Goal: Task Accomplishment & Management: Complete application form

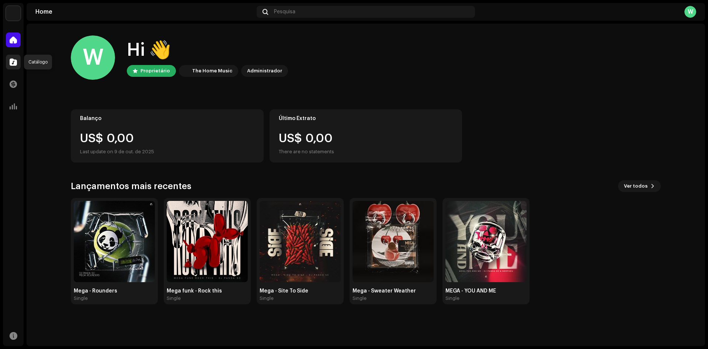
click at [16, 60] on span at bounding box center [13, 62] width 7 height 6
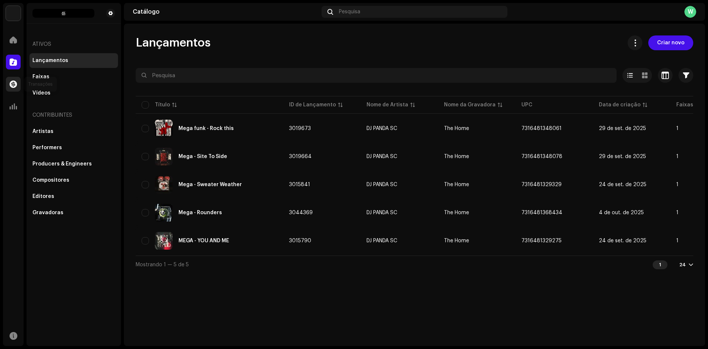
click at [17, 86] on div at bounding box center [13, 84] width 15 height 15
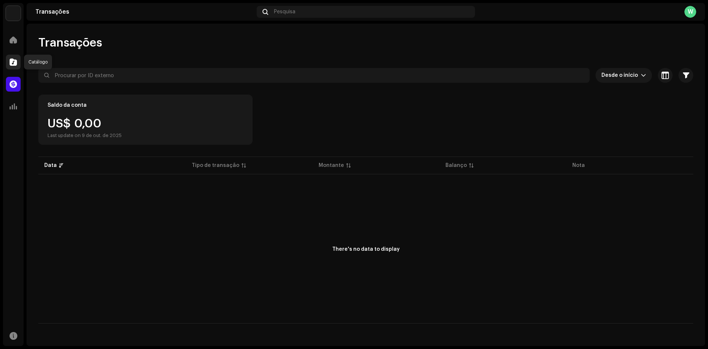
click at [12, 62] on span at bounding box center [13, 62] width 7 height 6
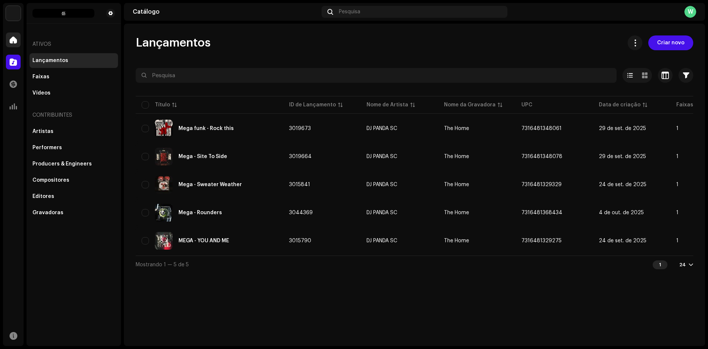
click at [14, 33] on div at bounding box center [13, 39] width 15 height 15
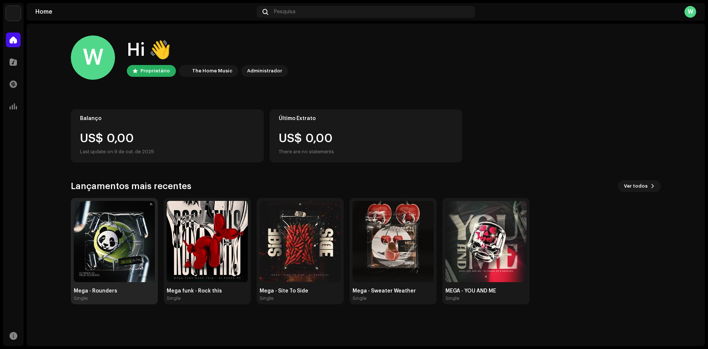
click at [104, 260] on img at bounding box center [114, 241] width 81 height 81
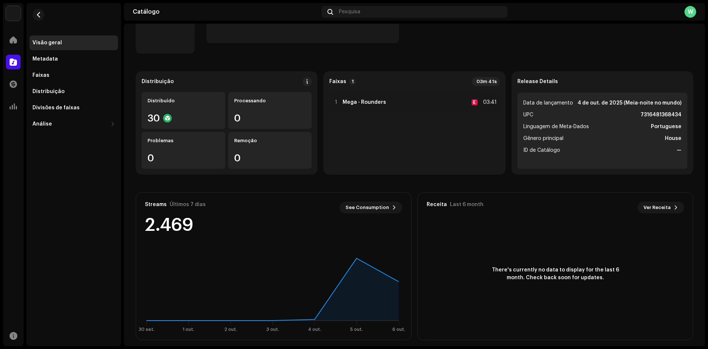
scroll to position [47, 0]
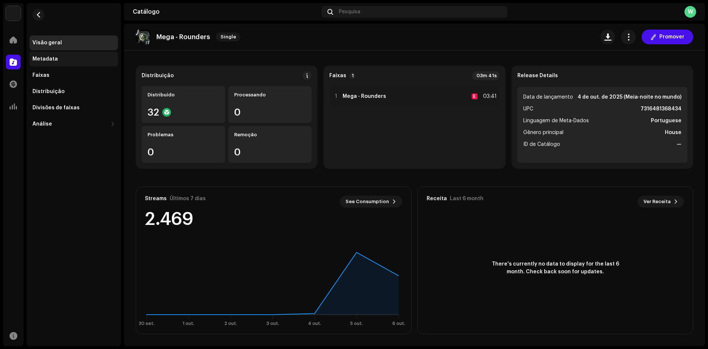
click at [61, 57] on div "Metadata" at bounding box center [73, 59] width 83 height 6
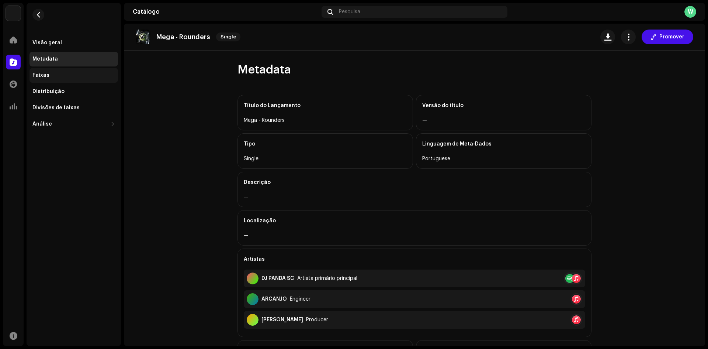
click at [49, 79] on div "Faixas" at bounding box center [74, 75] width 89 height 15
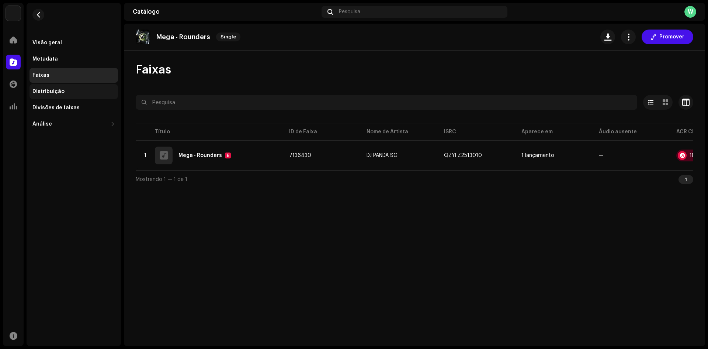
click at [60, 90] on div "Distribuição" at bounding box center [48, 92] width 32 height 6
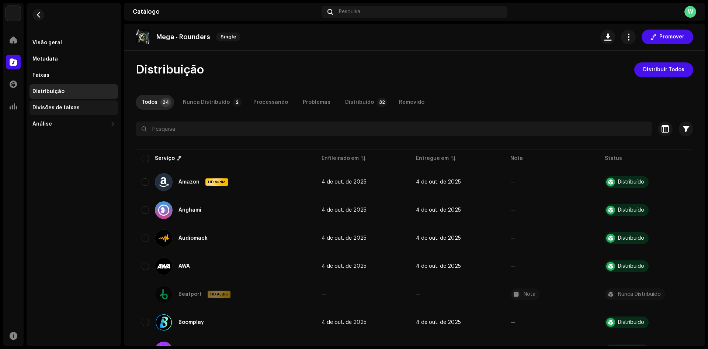
click at [63, 109] on div "Divisões de faixas" at bounding box center [55, 108] width 47 height 6
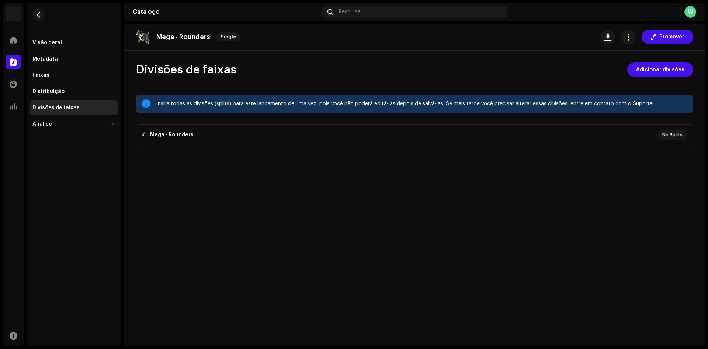
click at [665, 140] on p-accordion "#1 Mega - Rounders No Splits" at bounding box center [415, 134] width 558 height 21
click at [78, 122] on div "Análise" at bounding box center [69, 124] width 75 height 6
click at [54, 41] on div "Visão geral" at bounding box center [47, 43] width 30 height 6
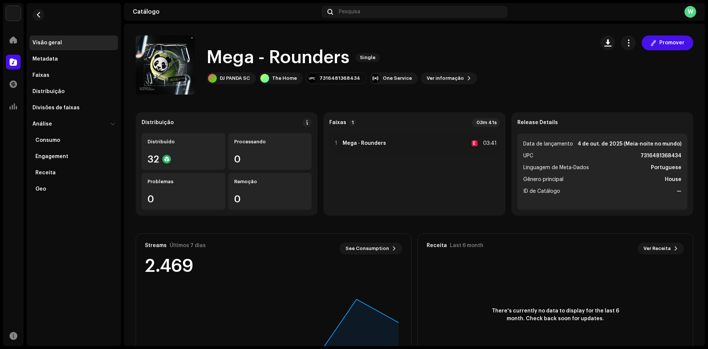
click at [258, 89] on div "Mega - Rounders Single DJ PANDA SC The Home 7316481368434 One Service Ver infor…" at bounding box center [362, 64] width 453 height 59
click at [11, 38] on span at bounding box center [13, 40] width 7 height 6
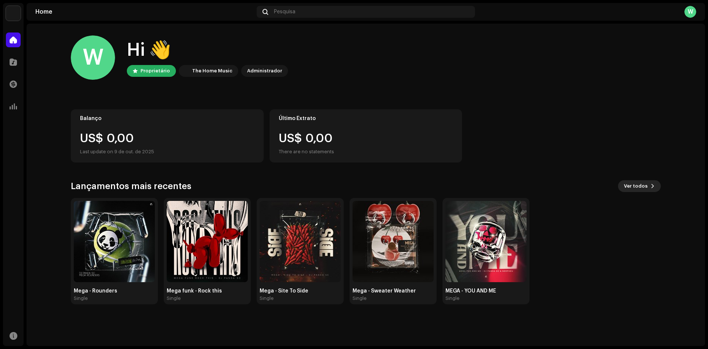
click at [642, 186] on span "Ver todos" at bounding box center [636, 186] width 24 height 15
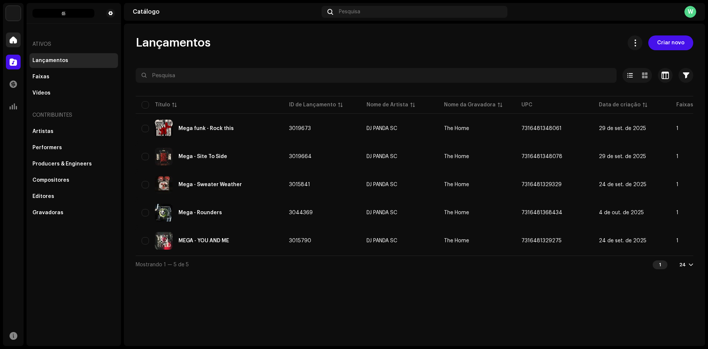
click at [12, 40] on span at bounding box center [13, 40] width 7 height 6
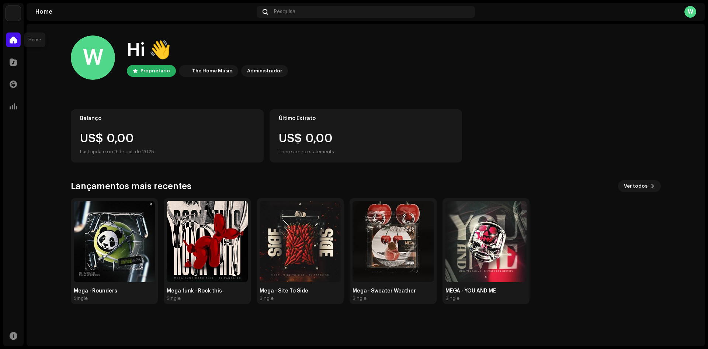
click at [9, 38] on div at bounding box center [13, 39] width 15 height 15
click at [10, 65] on span at bounding box center [13, 62] width 7 height 6
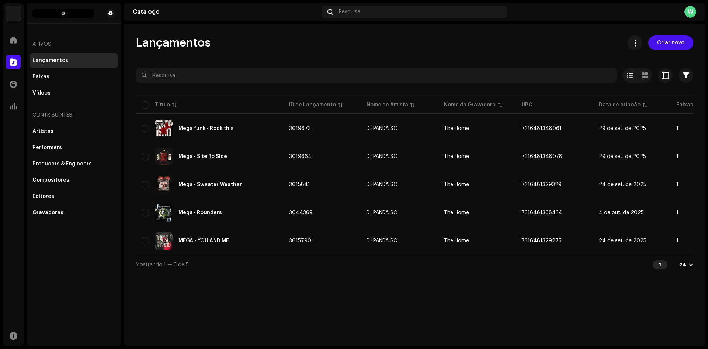
click at [678, 46] on span "Criar novo" at bounding box center [670, 42] width 27 height 15
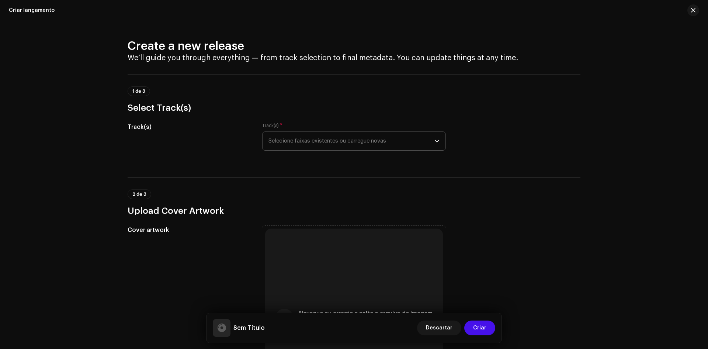
click at [374, 135] on span "Selecione faixas existentes ou carregue novas" at bounding box center [352, 141] width 166 height 18
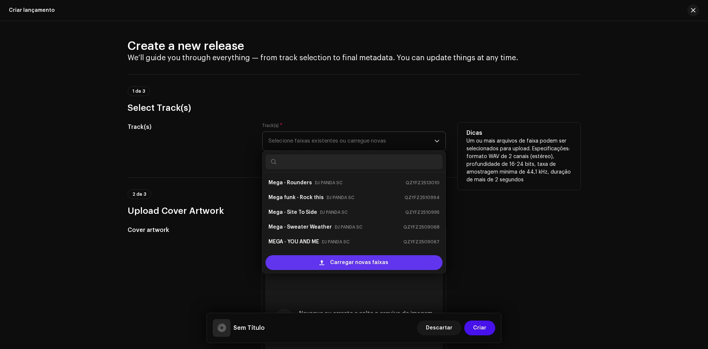
click at [363, 261] on span "Carregar novas faixas" at bounding box center [359, 262] width 58 height 15
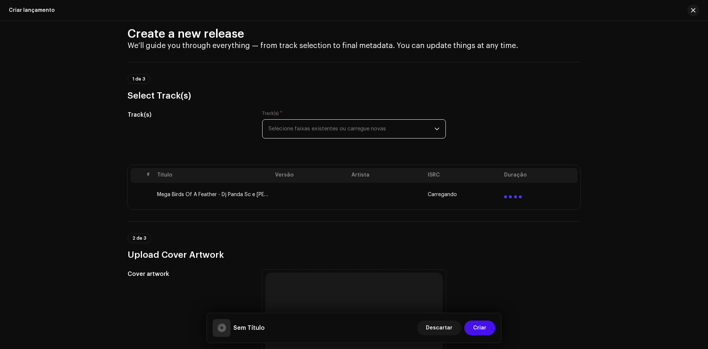
scroll to position [37, 0]
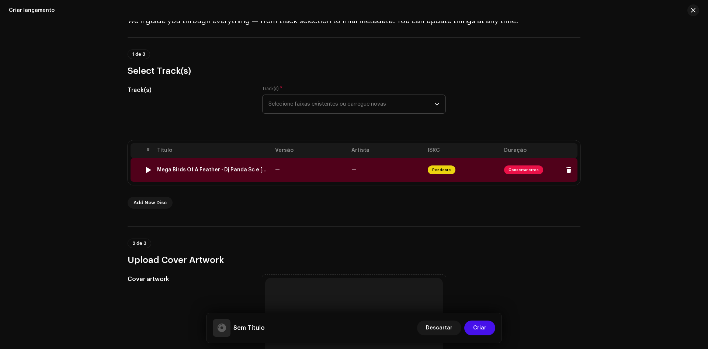
click at [435, 173] on span "Pendente" at bounding box center [442, 169] width 28 height 9
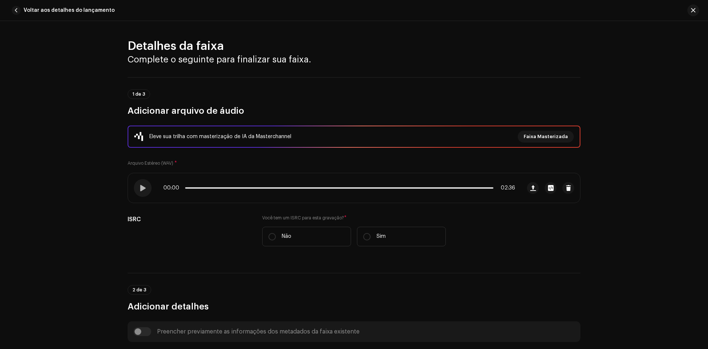
scroll to position [291, 0]
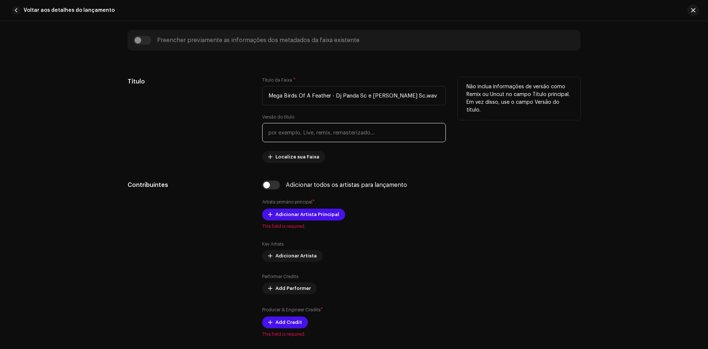
click at [314, 139] on input "text" at bounding box center [354, 132] width 184 height 19
drag, startPoint x: 413, startPoint y: 93, endPoint x: 398, endPoint y: 93, distance: 15.1
click at [398, 93] on input "Mega Birds Of A Feather - Dj Panda Sc e [PERSON_NAME] Sc.wav" at bounding box center [354, 95] width 184 height 19
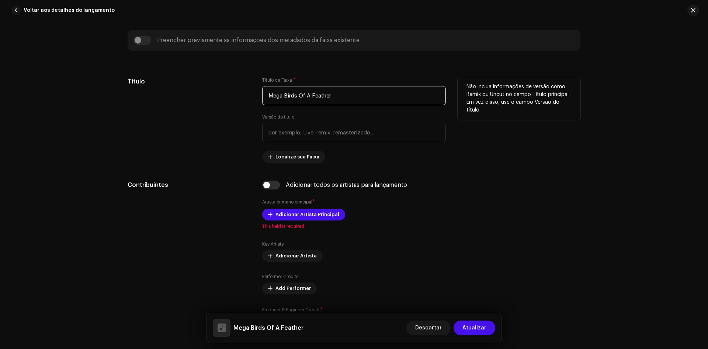
click at [282, 97] on input "Mega Birds Of A Feather" at bounding box center [354, 95] width 184 height 19
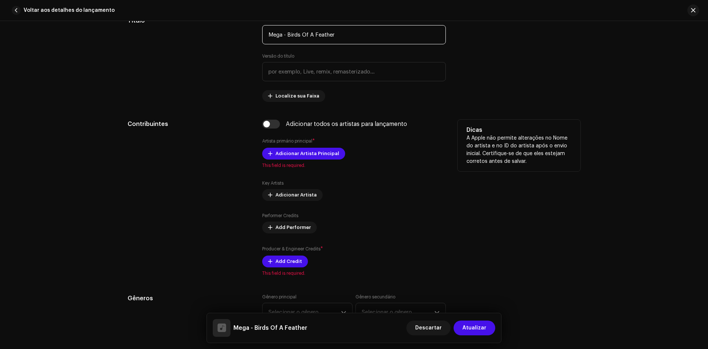
scroll to position [365, 0]
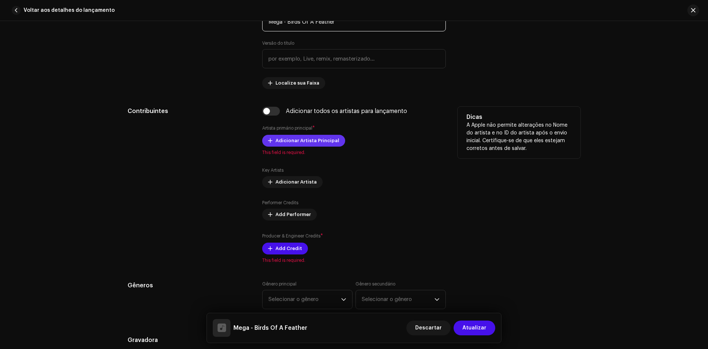
type input "Mega - Birds Of A Feather"
click at [300, 140] on span "Adicionar Artista Principal" at bounding box center [308, 140] width 64 height 15
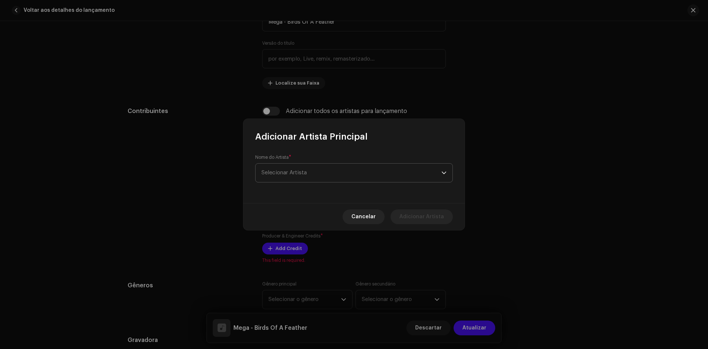
click at [319, 170] on span "Selecionar Artista" at bounding box center [352, 172] width 180 height 18
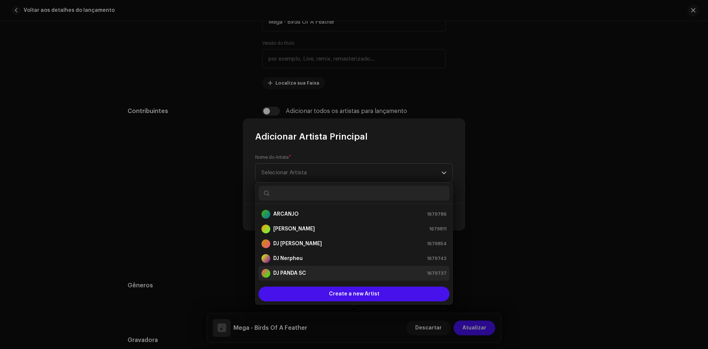
click at [306, 270] on strong "DJ PANDA SC" at bounding box center [289, 272] width 33 height 7
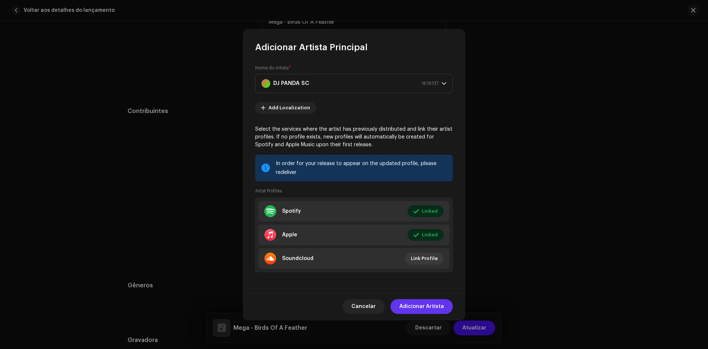
click at [433, 309] on span "Adicionar Artista" at bounding box center [421, 306] width 45 height 15
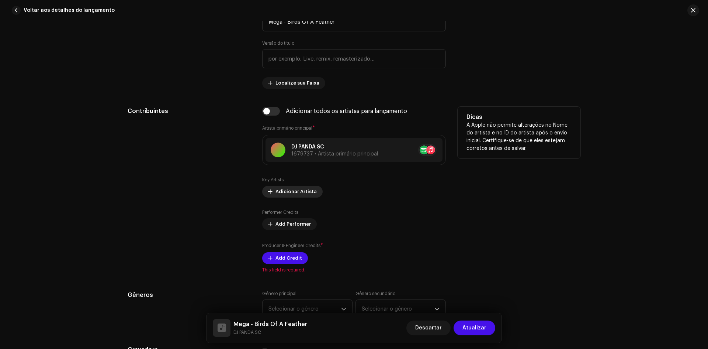
click at [294, 189] on span "Adicionar Artista" at bounding box center [296, 191] width 41 height 15
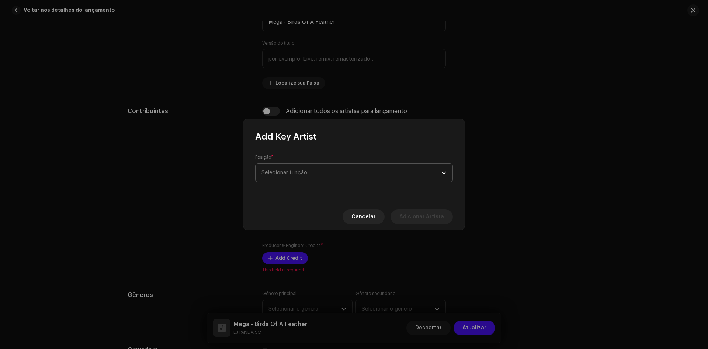
click at [343, 168] on span "Selecionar função" at bounding box center [352, 172] width 180 height 18
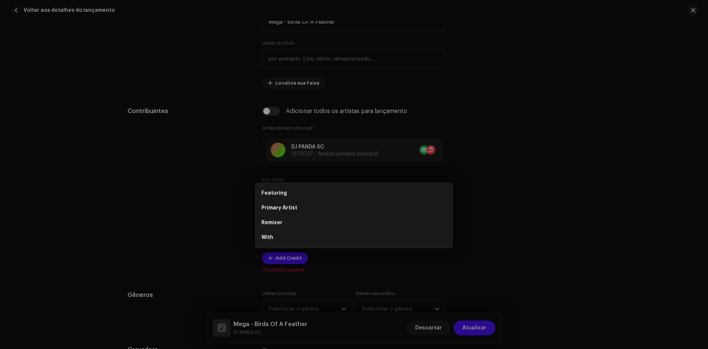
click at [214, 122] on div "Add Key Artist Posição * Selecionar função Cancelar Adicionar Artista" at bounding box center [354, 174] width 708 height 349
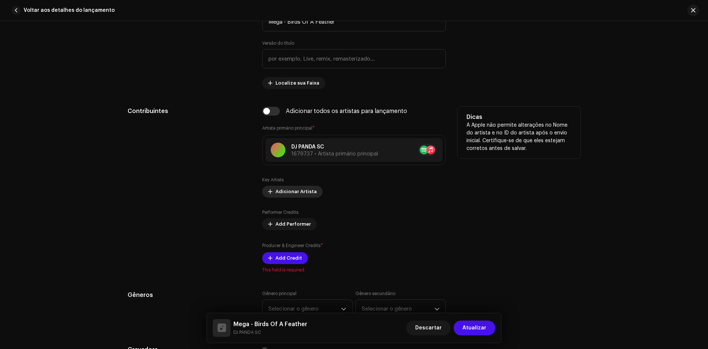
click at [304, 193] on span "Adicionar Artista" at bounding box center [296, 191] width 41 height 15
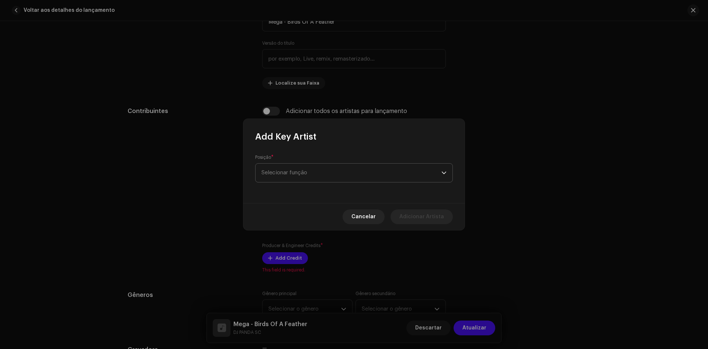
click at [319, 174] on span "Selecionar função" at bounding box center [352, 172] width 180 height 18
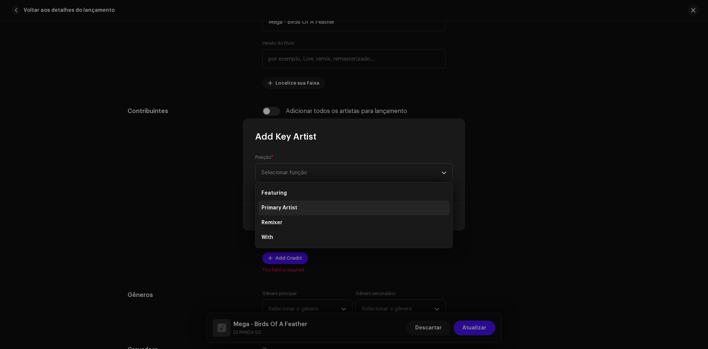
click at [317, 205] on li "Primary Artist" at bounding box center [354, 207] width 191 height 15
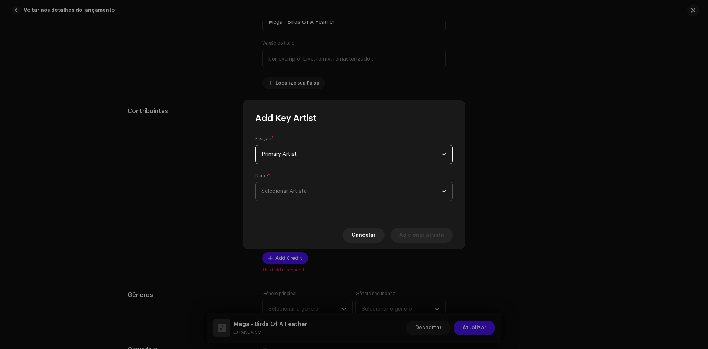
click at [320, 189] on span "Selecionar Artista" at bounding box center [352, 191] width 180 height 18
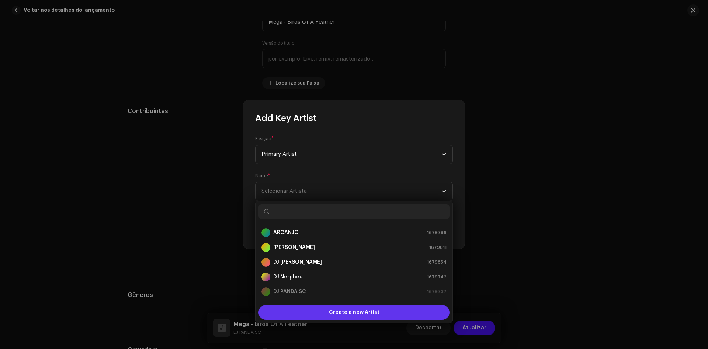
scroll to position [12, 0]
click at [349, 311] on span "Create a new Artist" at bounding box center [354, 312] width 51 height 15
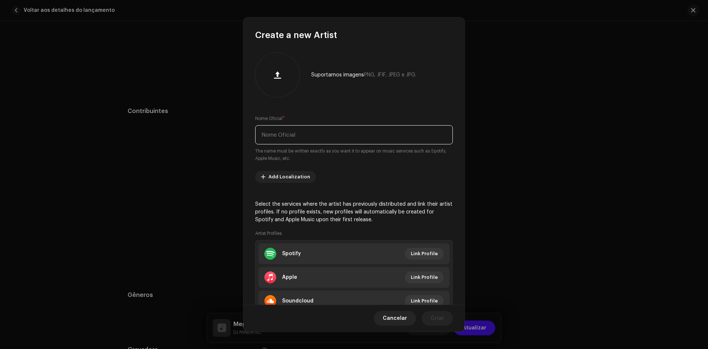
click at [308, 135] on input "text" at bounding box center [354, 134] width 198 height 19
type input "[PERSON_NAME] SC"
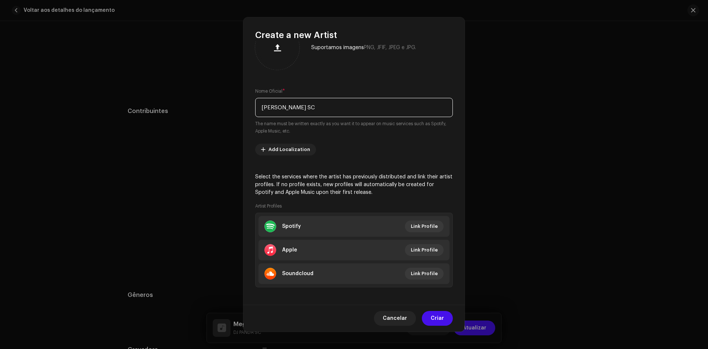
scroll to position [31, 0]
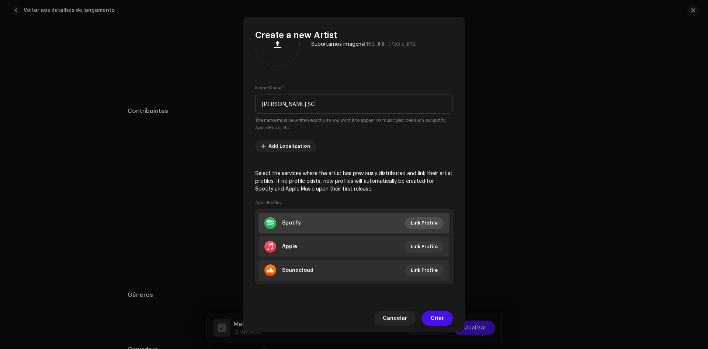
click at [418, 229] on span "Link Profile" at bounding box center [424, 222] width 27 height 15
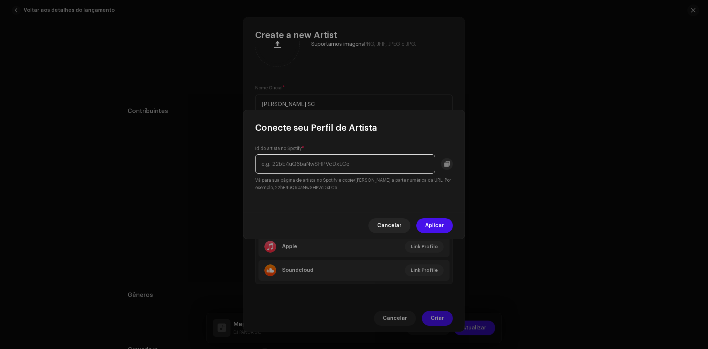
paste input "3dN2KAjw6MCodMsN4sMyHN"
type input "3dN2KAjw6MCodMsN4sMyHN"
click at [444, 221] on button "Aplicar" at bounding box center [434, 225] width 37 height 15
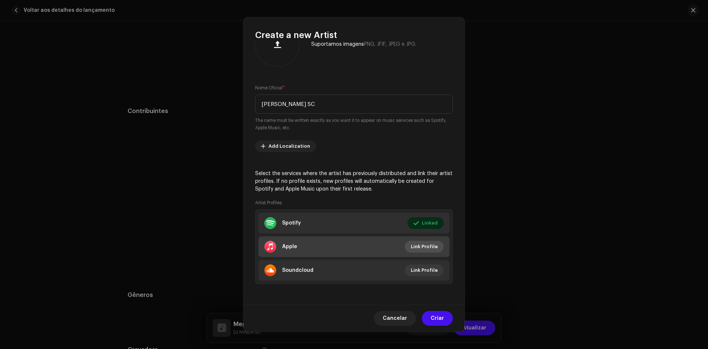
click at [433, 246] on span "Link Profile" at bounding box center [424, 246] width 27 height 15
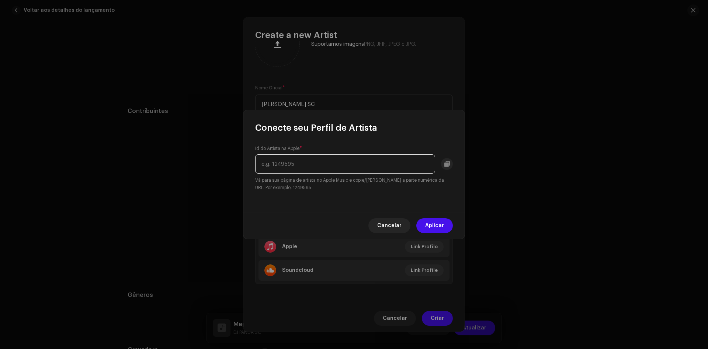
paste input "1776735507"
type input "1776735507"
click at [424, 219] on button "Aplicar" at bounding box center [434, 225] width 37 height 15
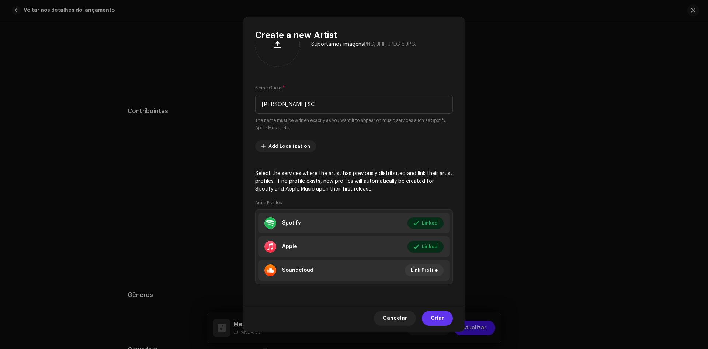
click at [443, 314] on span "Criar" at bounding box center [437, 318] width 13 height 15
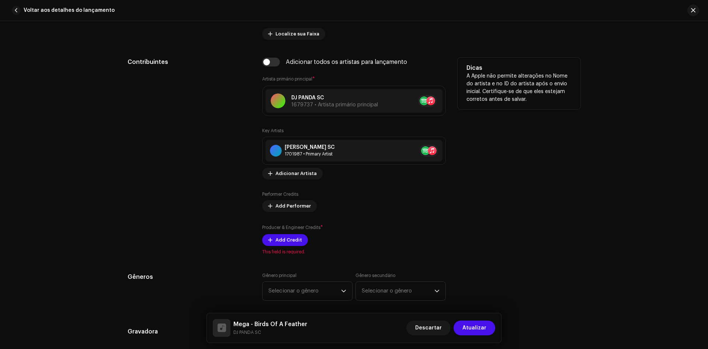
scroll to position [439, 0]
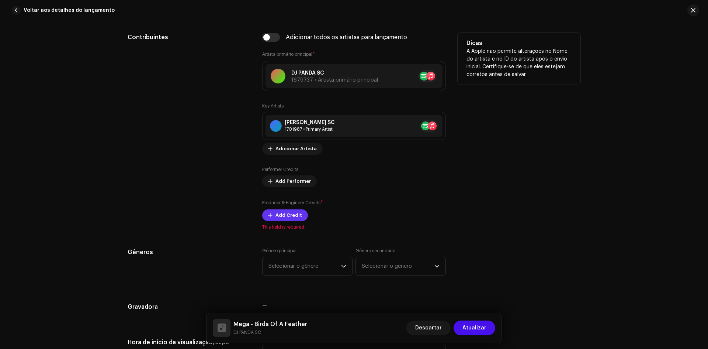
click at [284, 214] on span "Add Credit" at bounding box center [289, 215] width 27 height 15
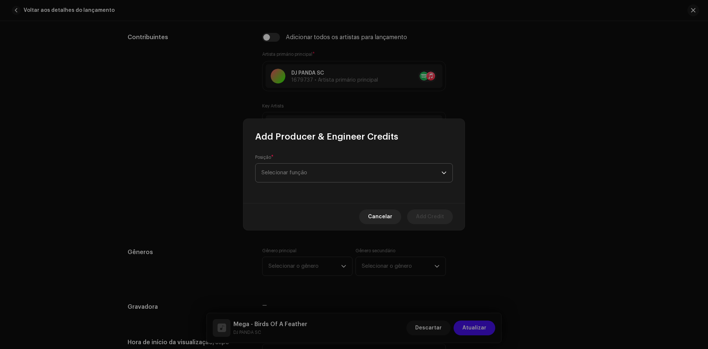
click at [308, 181] on span "Selecionar função" at bounding box center [352, 172] width 180 height 18
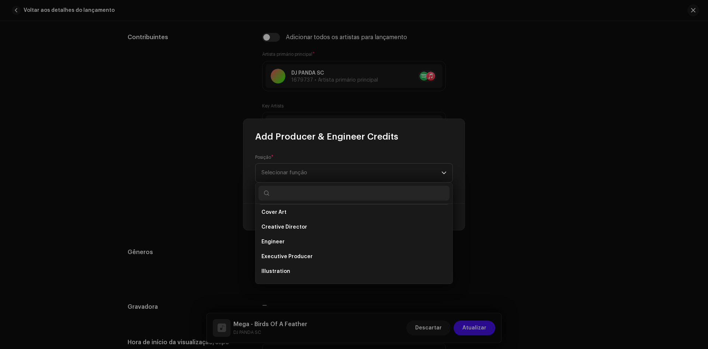
scroll to position [148, 0]
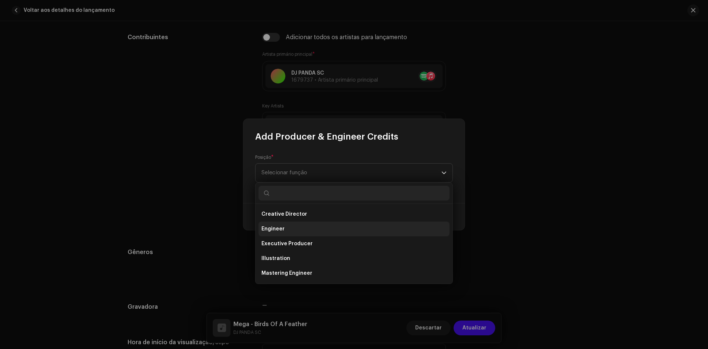
click at [293, 227] on li "Engineer" at bounding box center [354, 228] width 191 height 15
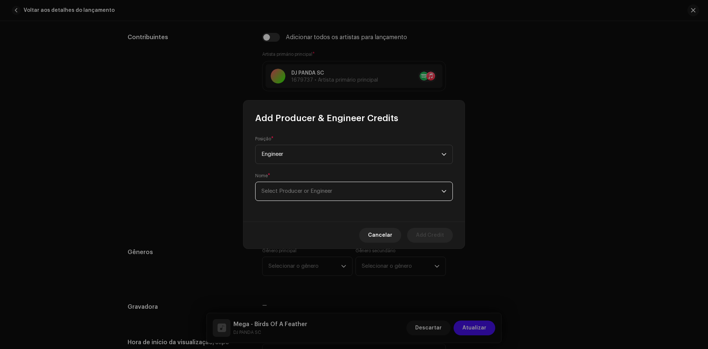
click at [315, 197] on span "Select Producer or Engineer" at bounding box center [352, 191] width 180 height 18
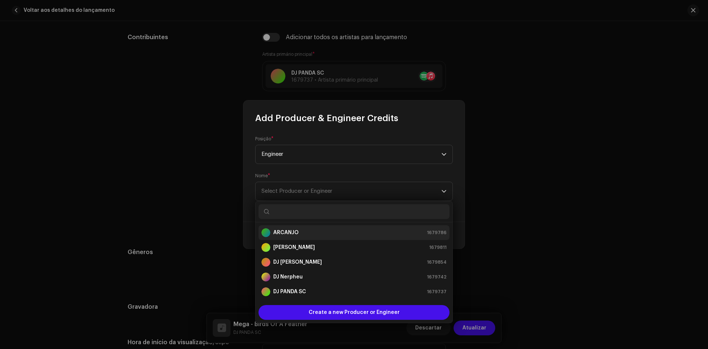
click at [304, 231] on div "ARCANJO 1679786" at bounding box center [354, 232] width 185 height 9
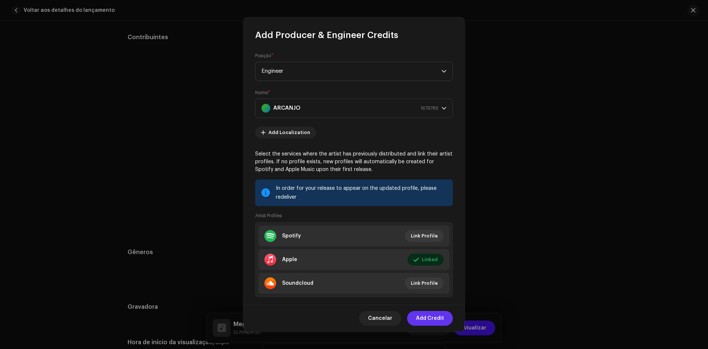
click at [425, 319] on span "Add Credit" at bounding box center [430, 318] width 28 height 15
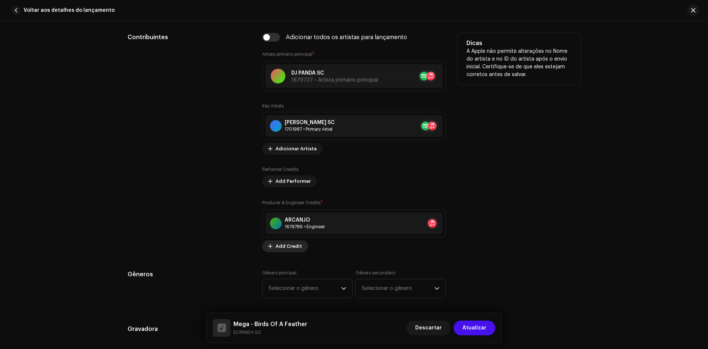
click at [281, 242] on span "Add Credit" at bounding box center [289, 246] width 27 height 15
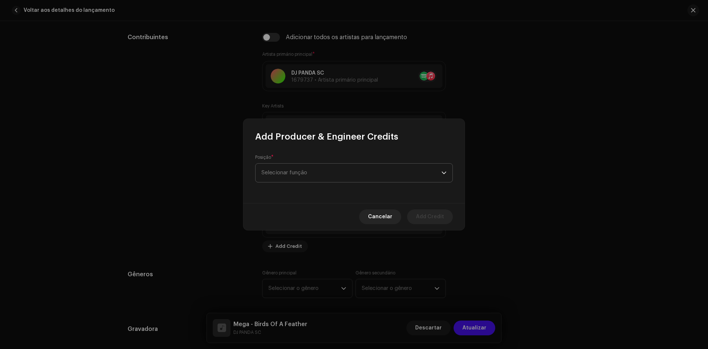
click at [308, 176] on span "Selecionar função" at bounding box center [352, 172] width 180 height 18
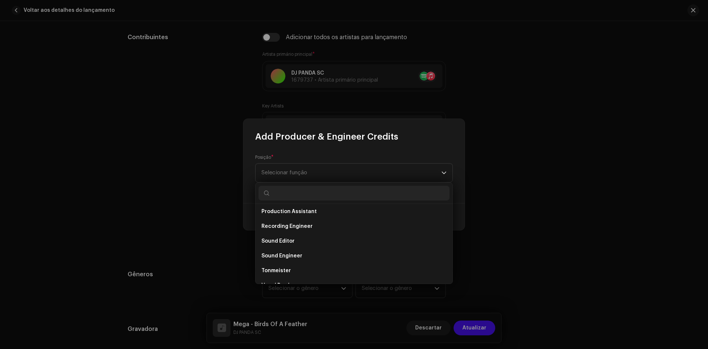
scroll to position [288, 0]
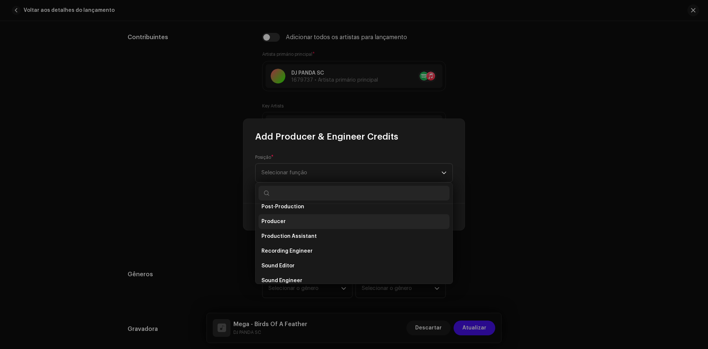
click at [288, 221] on li "Producer" at bounding box center [354, 221] width 191 height 15
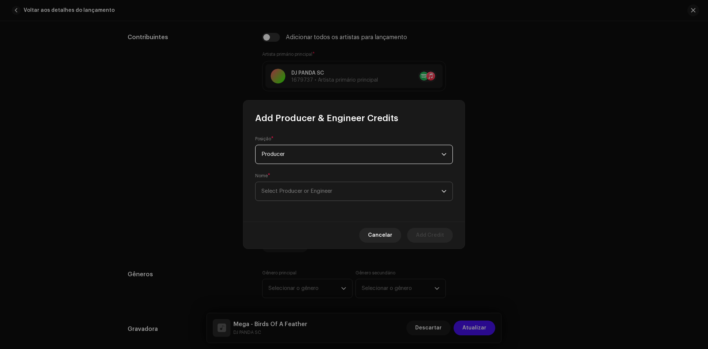
click at [305, 195] on span "Select Producer or Engineer" at bounding box center [352, 191] width 180 height 18
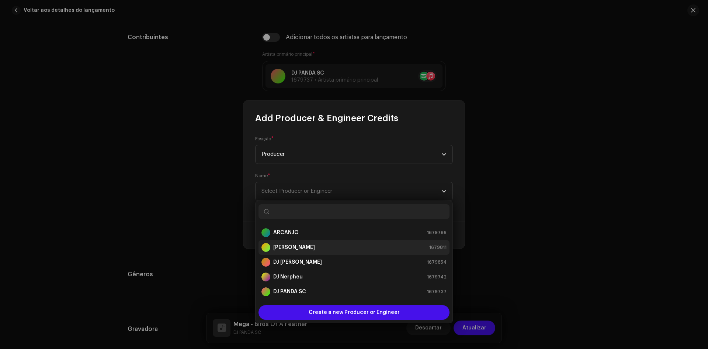
click at [307, 249] on div "[PERSON_NAME] 1679811" at bounding box center [354, 247] width 185 height 9
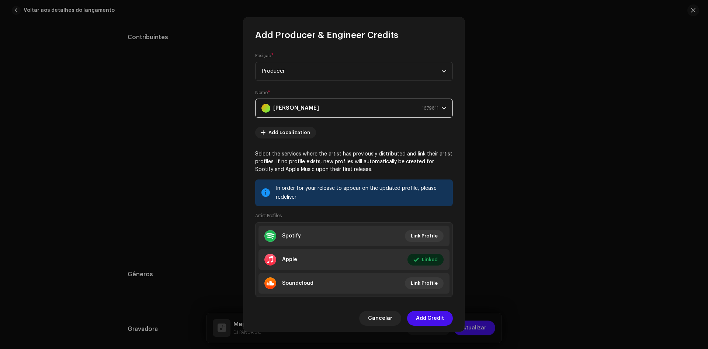
drag, startPoint x: 430, startPoint y: 318, endPoint x: 434, endPoint y: 314, distance: 6.5
click at [430, 318] on span "Add Credit" at bounding box center [430, 318] width 28 height 15
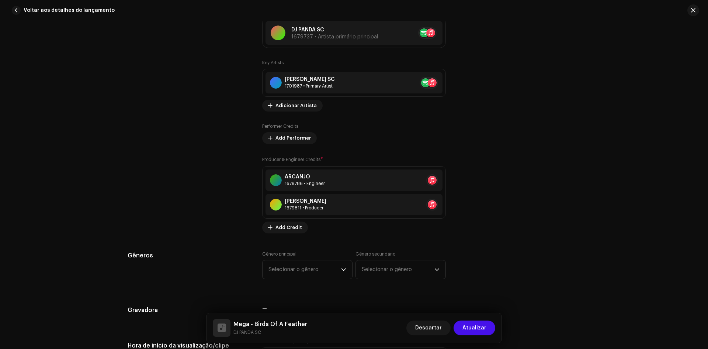
scroll to position [512, 0]
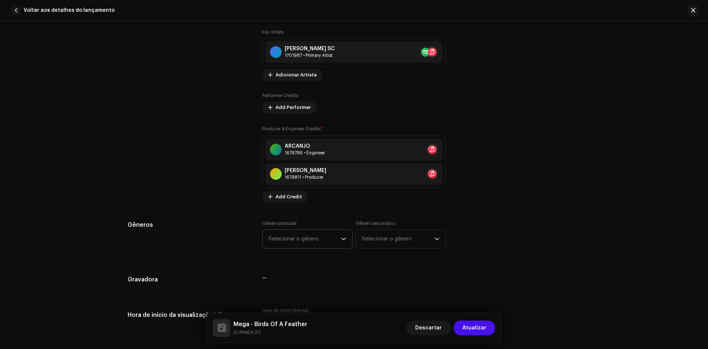
click at [327, 241] on span "Selecionar o gênero" at bounding box center [305, 238] width 73 height 18
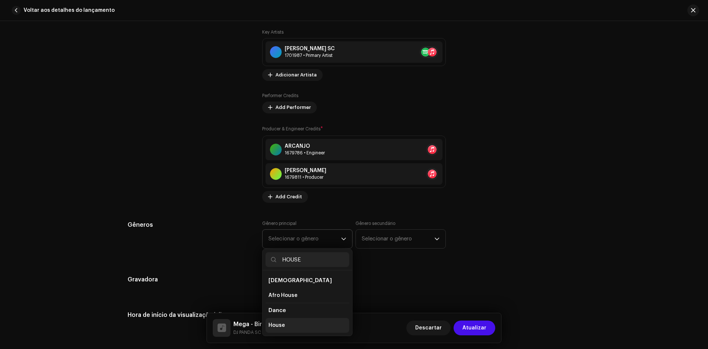
type input "HOUSE"
click at [283, 323] on li "House" at bounding box center [308, 325] width 84 height 15
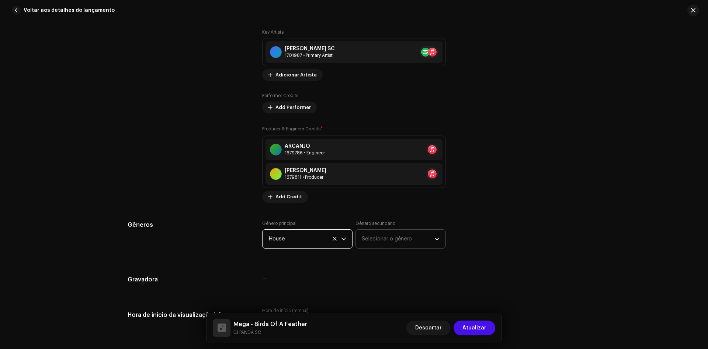
click at [384, 239] on span "Selecionar o gênero" at bounding box center [398, 238] width 73 height 18
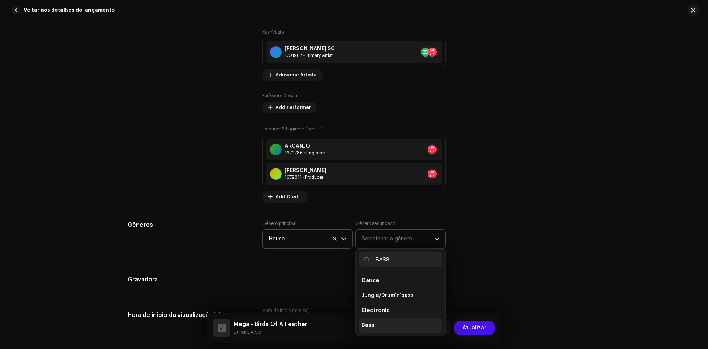
type input "BASS"
click at [371, 325] on span "Bass" at bounding box center [368, 324] width 13 height 7
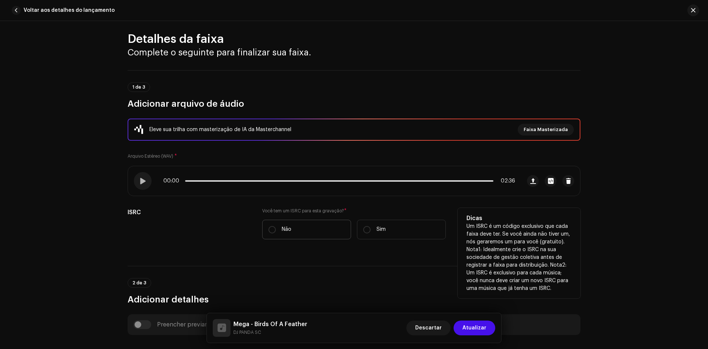
scroll to position [0, 0]
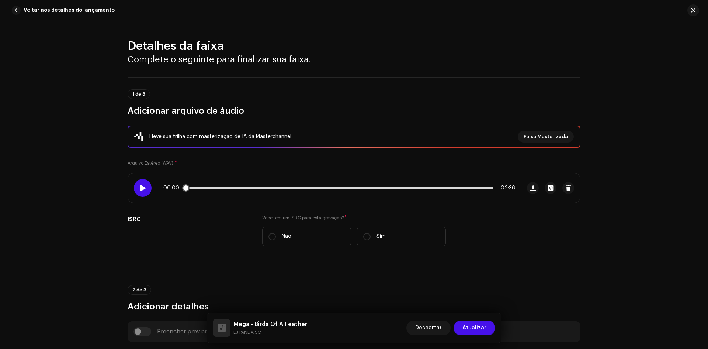
click at [147, 189] on div at bounding box center [143, 188] width 18 height 18
drag, startPoint x: 201, startPoint y: 190, endPoint x: 334, endPoint y: 194, distance: 132.9
click at [343, 194] on div "00:01 02:36" at bounding box center [324, 188] width 393 height 30
click at [330, 186] on div "00:02 02:36" at bounding box center [339, 188] width 352 height 6
click at [330, 187] on p-slider at bounding box center [339, 187] width 308 height 1
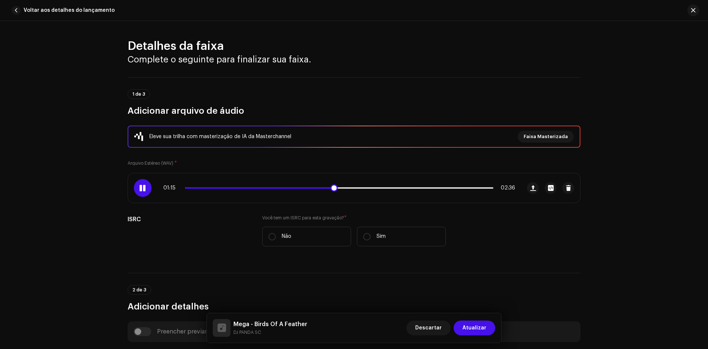
click at [358, 190] on div "01:15 02:36" at bounding box center [339, 188] width 352 height 6
click at [360, 188] on p-slider at bounding box center [339, 187] width 308 height 1
click at [374, 186] on div "01:30 02:36" at bounding box center [339, 188] width 352 height 6
click at [380, 187] on p-slider at bounding box center [339, 187] width 308 height 1
click at [390, 187] on div "01:40 02:36" at bounding box center [339, 188] width 352 height 6
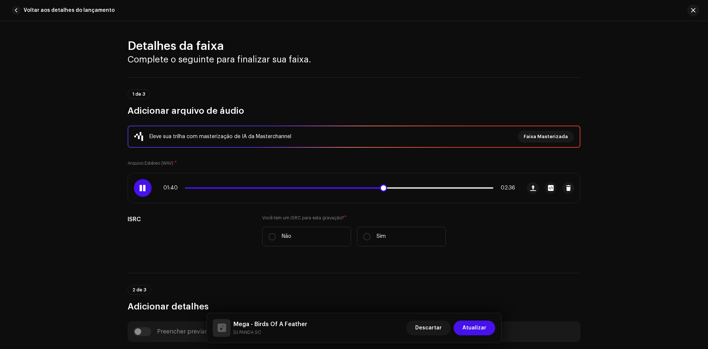
click at [394, 188] on p-slider at bounding box center [339, 187] width 308 height 1
drag, startPoint x: 387, startPoint y: 188, endPoint x: 383, endPoint y: 187, distance: 4.5
click at [386, 188] on span at bounding box center [290, 187] width 211 height 1
click at [381, 187] on span at bounding box center [287, 187] width 204 height 1
click at [370, 186] on div "01:40 02:36" at bounding box center [339, 188] width 352 height 6
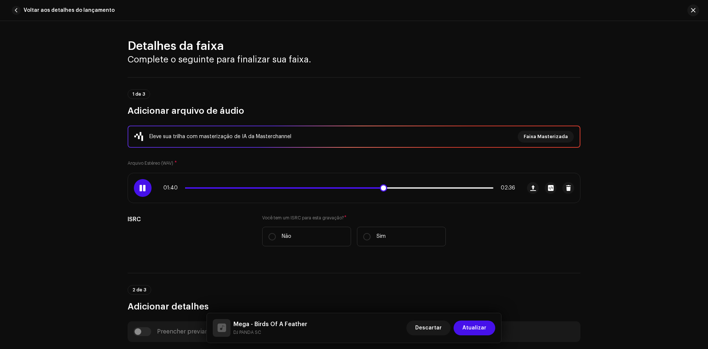
click at [374, 188] on span at bounding box center [284, 187] width 198 height 1
click at [368, 187] on span at bounding box center [281, 187] width 192 height 1
click at [359, 187] on span at bounding box center [278, 187] width 186 height 1
click at [356, 187] on span at bounding box center [273, 187] width 176 height 1
click at [352, 187] on span at bounding box center [272, 187] width 174 height 1
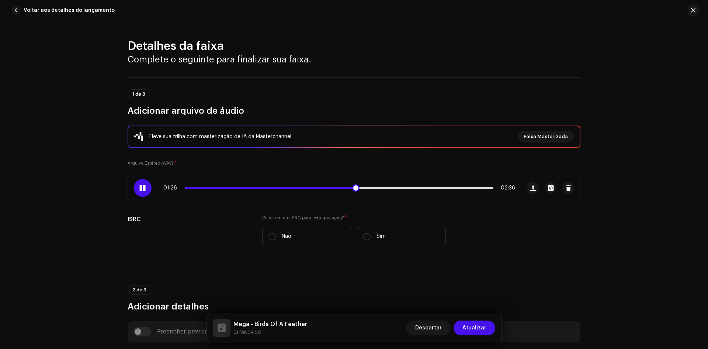
click at [349, 187] on span at bounding box center [270, 187] width 170 height 1
click at [342, 187] on span at bounding box center [268, 187] width 166 height 1
click at [337, 187] on span at bounding box center [265, 187] width 160 height 1
click at [333, 188] on span at bounding box center [262, 187] width 154 height 1
click at [427, 188] on p-slider at bounding box center [339, 187] width 308 height 1
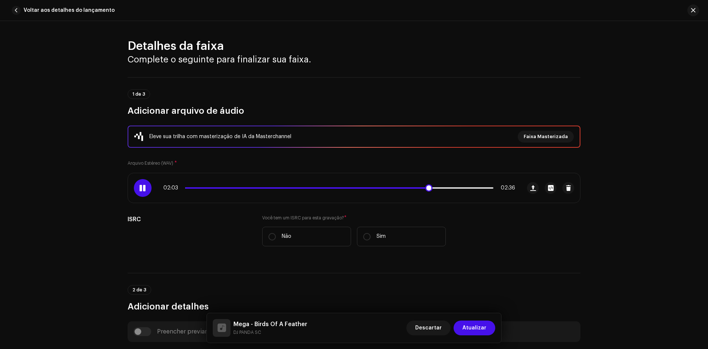
click at [419, 188] on span at bounding box center [306, 187] width 243 height 1
click at [410, 188] on div "02:00 02:36" at bounding box center [339, 188] width 352 height 6
click at [409, 187] on div "02:01 02:36" at bounding box center [339, 188] width 352 height 6
click at [408, 188] on span at bounding box center [305, 187] width 241 height 1
click at [398, 188] on span at bounding box center [297, 187] width 225 height 1
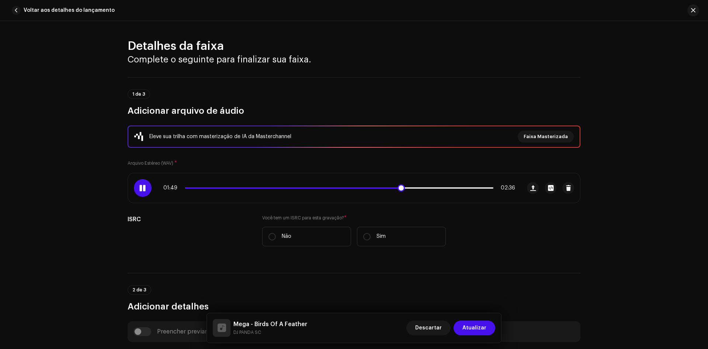
click at [391, 188] on span at bounding box center [292, 187] width 215 height 1
click at [384, 188] on div "01:46 02:36" at bounding box center [339, 188] width 352 height 6
click at [384, 188] on span at bounding box center [290, 187] width 211 height 1
click at [139, 187] on span at bounding box center [142, 188] width 6 height 6
drag, startPoint x: 162, startPoint y: 187, endPoint x: 174, endPoint y: 187, distance: 11.8
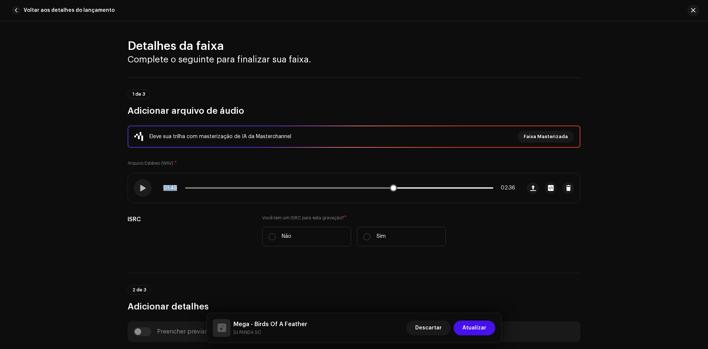
click at [174, 187] on span "01:45" at bounding box center [172, 188] width 19 height 6
copy span "01:45"
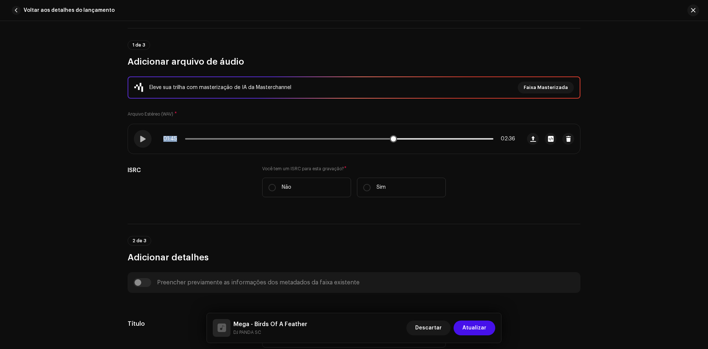
scroll to position [37, 0]
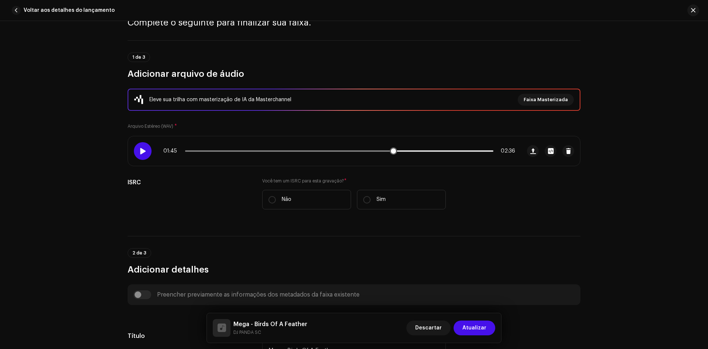
click at [141, 148] on span at bounding box center [142, 151] width 6 height 6
click at [144, 153] on span at bounding box center [142, 151] width 6 height 6
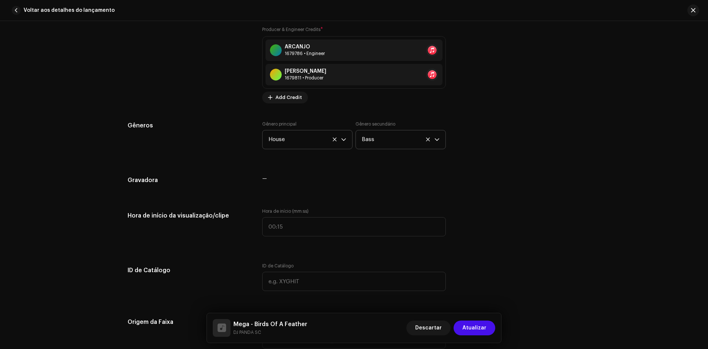
scroll to position [627, 0]
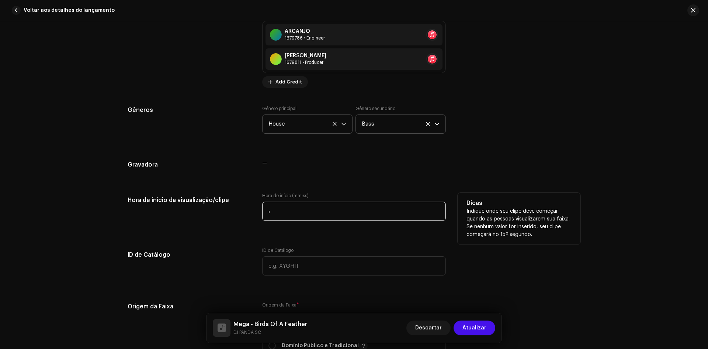
click at [300, 207] on input ":" at bounding box center [354, 210] width 184 height 19
paste input "01:45"
type input "01:44"
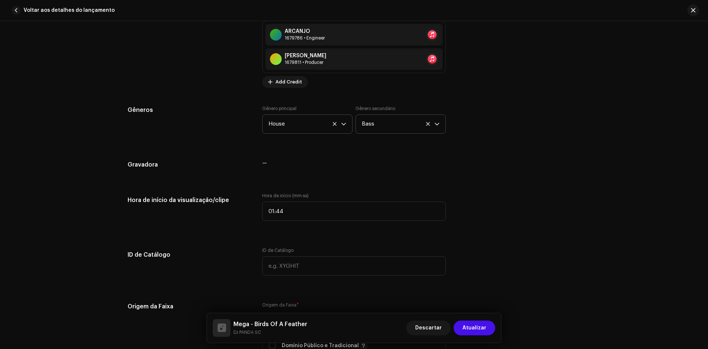
click at [325, 241] on div "Detalhes da faixa Complete o seguinte para finalizar sua faixa. 1 de 3 Adiciona…" at bounding box center [354, 240] width 477 height 1656
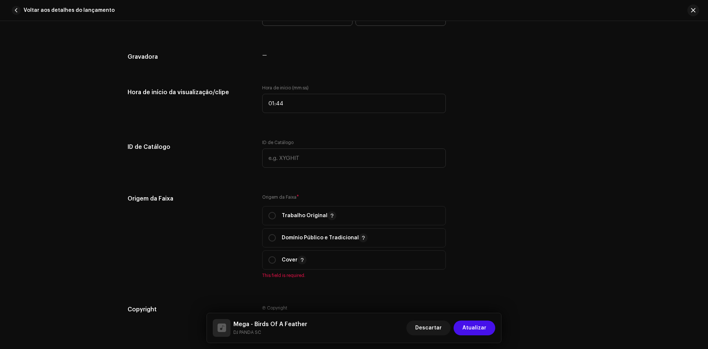
scroll to position [738, 0]
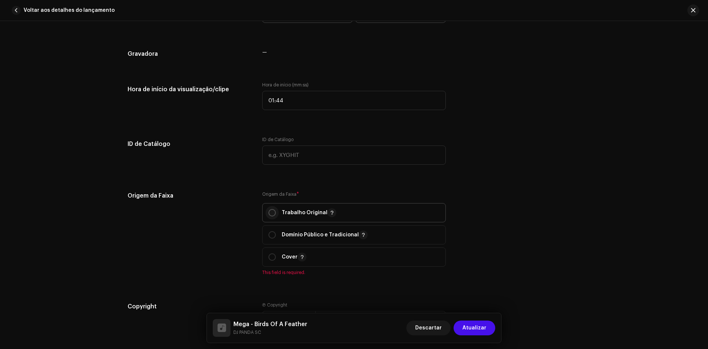
click at [271, 214] on input "radio" at bounding box center [272, 212] width 7 height 7
radio input "true"
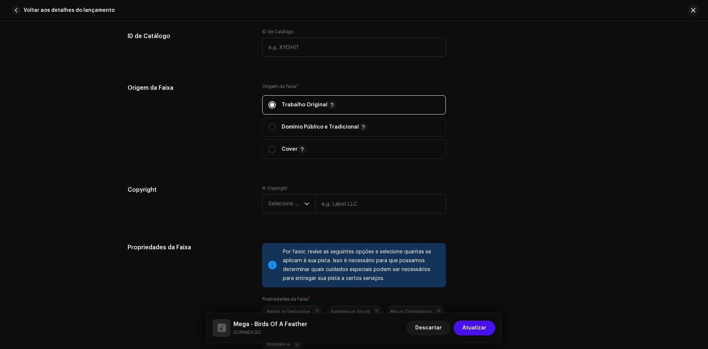
scroll to position [848, 0]
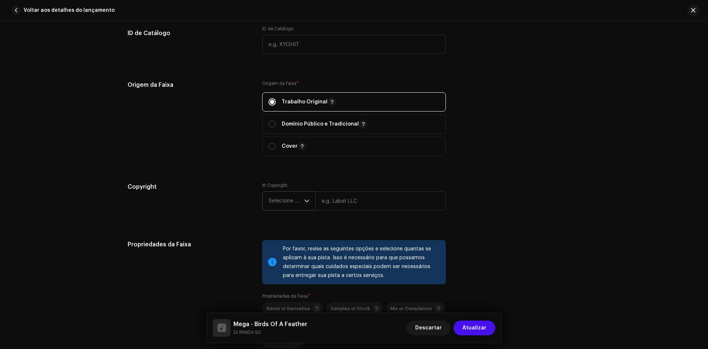
click at [307, 209] on div "dropdown trigger" at bounding box center [306, 200] width 5 height 18
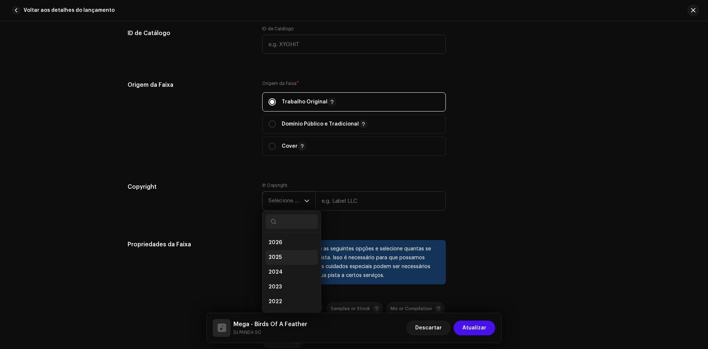
click at [284, 258] on li "2025" at bounding box center [292, 257] width 52 height 15
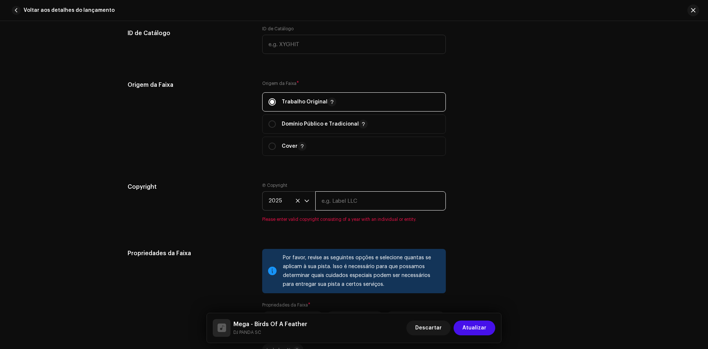
click at [340, 207] on input "text" at bounding box center [380, 200] width 131 height 19
type input "The Home"
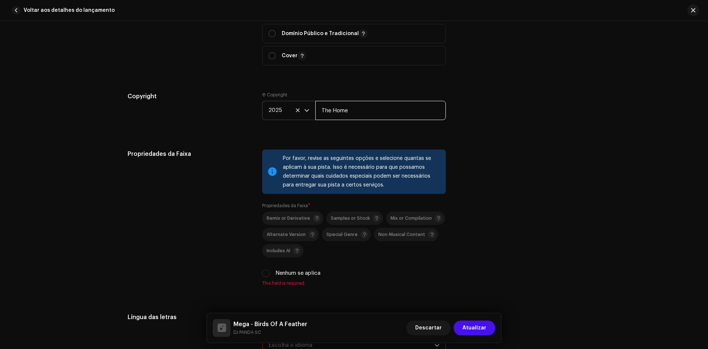
scroll to position [959, 0]
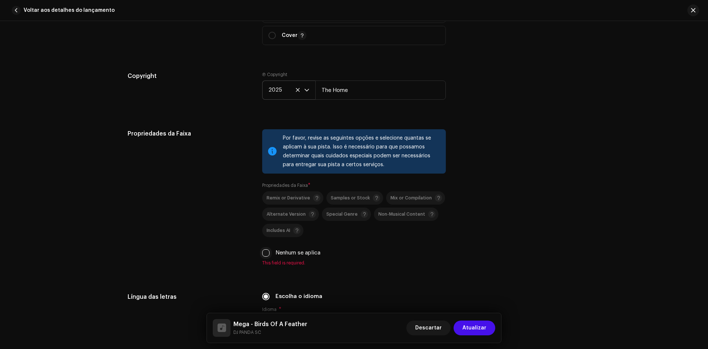
click at [262, 255] on input "Nenhum se aplica" at bounding box center [265, 252] width 7 height 7
checkbox input "true"
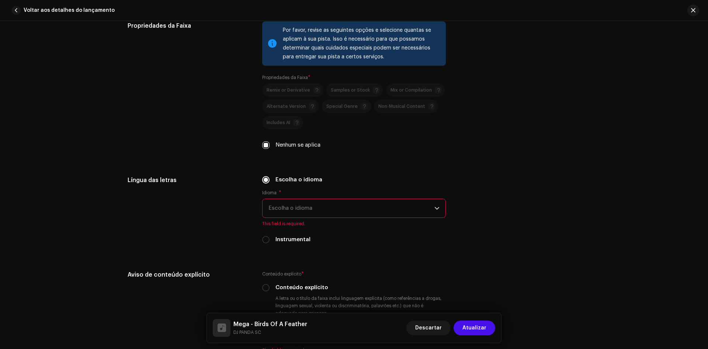
scroll to position [1070, 0]
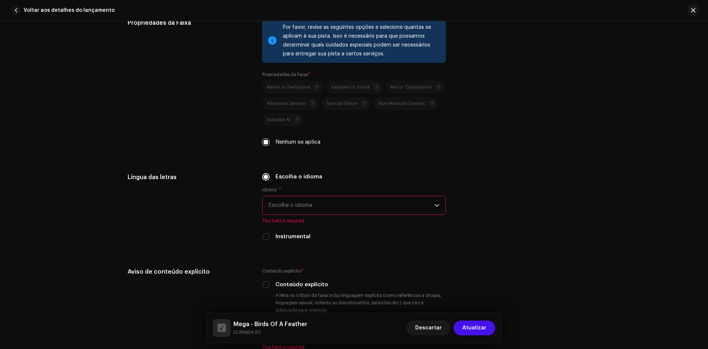
click at [335, 202] on span "Escolha o idioma" at bounding box center [352, 205] width 166 height 18
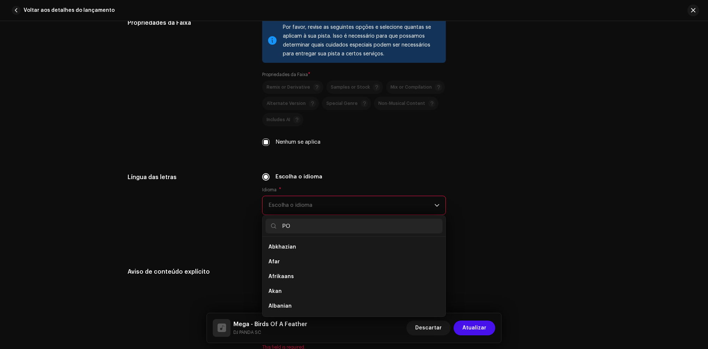
scroll to position [0, 0]
type input "POR"
click at [310, 250] on li "Portuguese" at bounding box center [354, 246] width 177 height 15
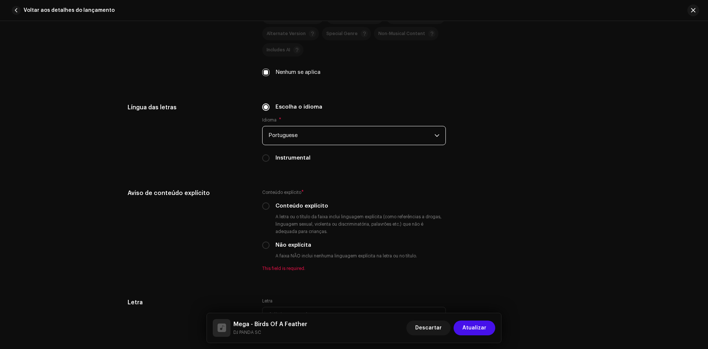
scroll to position [1143, 0]
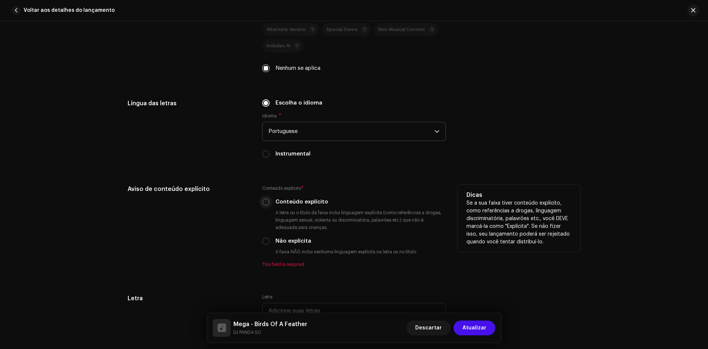
click at [266, 201] on input "Conteúdo explícito" at bounding box center [265, 201] width 7 height 7
radio input "true"
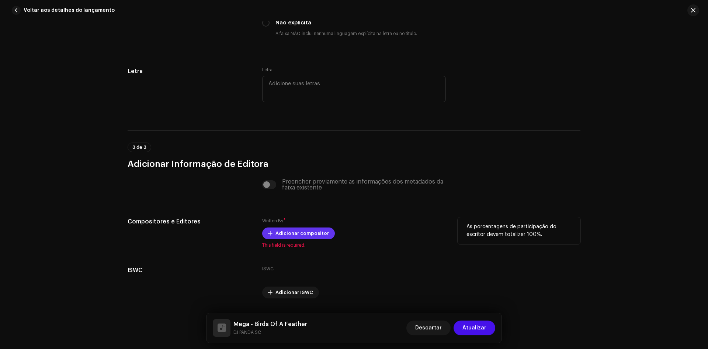
scroll to position [1365, 0]
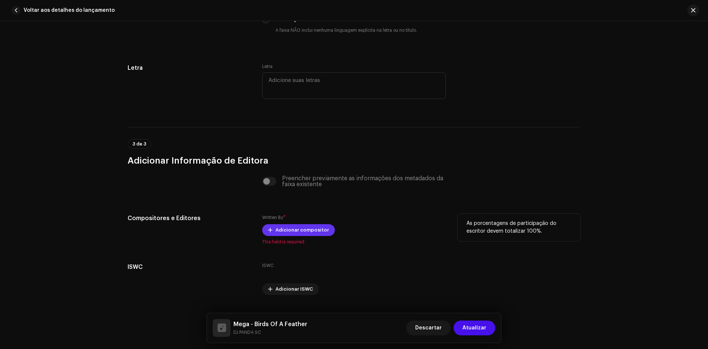
click at [297, 232] on span "Adicionar compositor" at bounding box center [302, 229] width 53 height 15
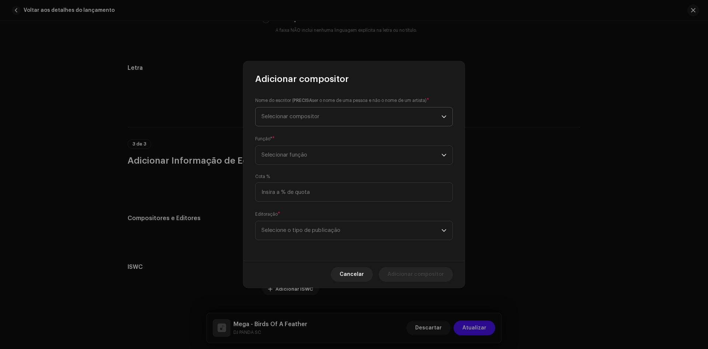
click at [305, 118] on span "Selecionar compositor" at bounding box center [291, 117] width 58 height 6
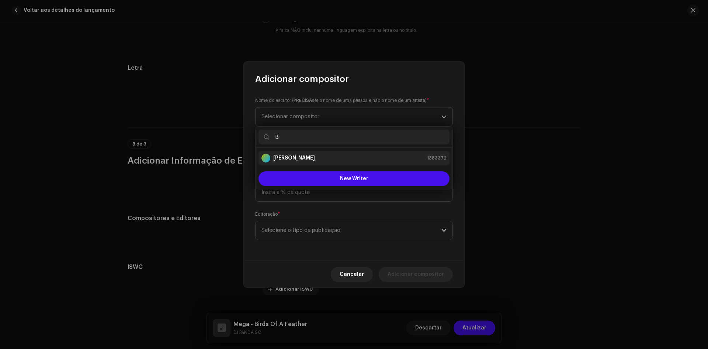
type input "B"
click at [305, 155] on div "[PERSON_NAME] 1383372" at bounding box center [354, 157] width 185 height 9
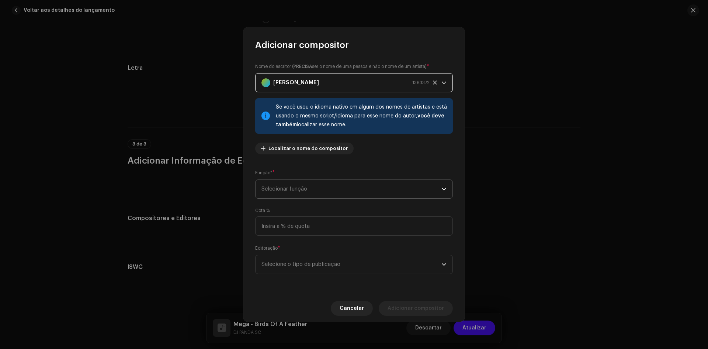
click at [299, 193] on span "Selecionar função" at bounding box center [352, 189] width 180 height 18
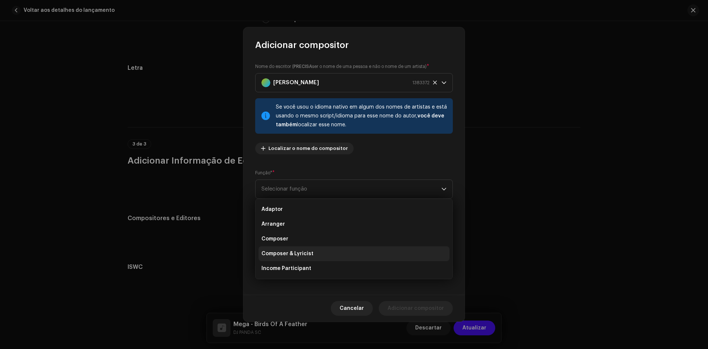
click at [314, 252] on li "Composer & Lyricist" at bounding box center [354, 253] width 191 height 15
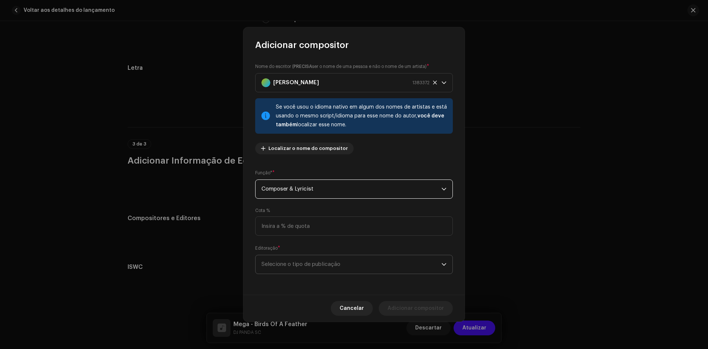
click at [325, 259] on span "Selecione o tipo de publicação" at bounding box center [352, 264] width 180 height 18
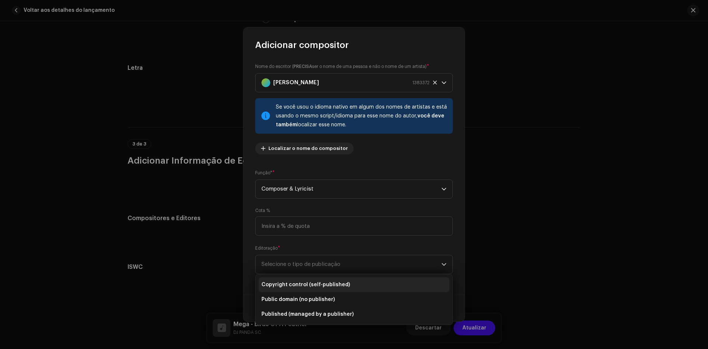
click at [306, 280] on li "Copyright control (self-published)" at bounding box center [354, 284] width 191 height 15
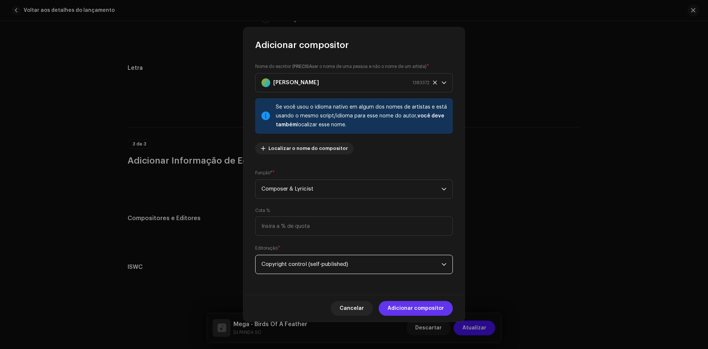
click at [413, 304] on span "Adicionar compositor" at bounding box center [416, 308] width 56 height 15
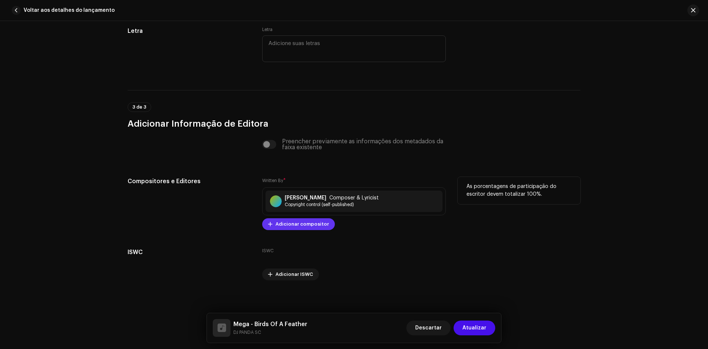
scroll to position [1404, 0]
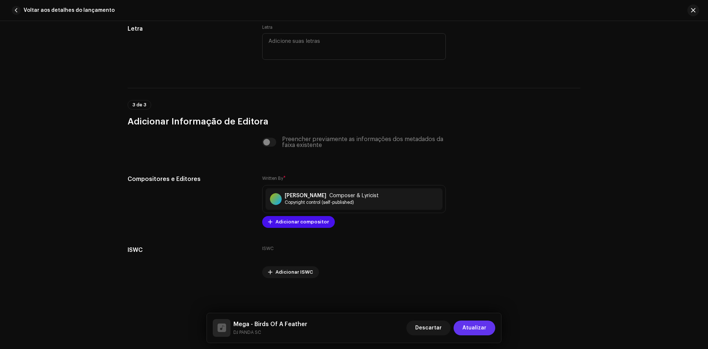
click at [484, 327] on span "Atualizar" at bounding box center [475, 327] width 24 height 15
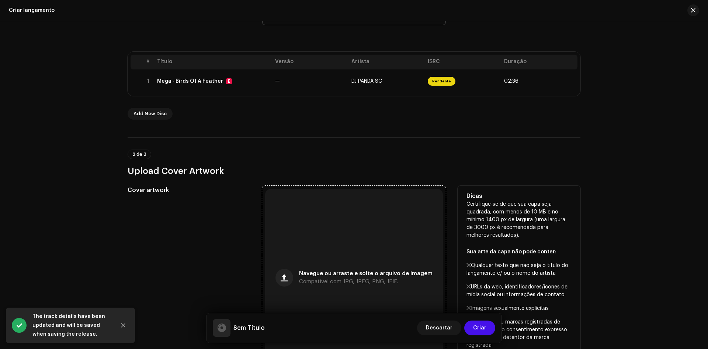
scroll to position [184, 0]
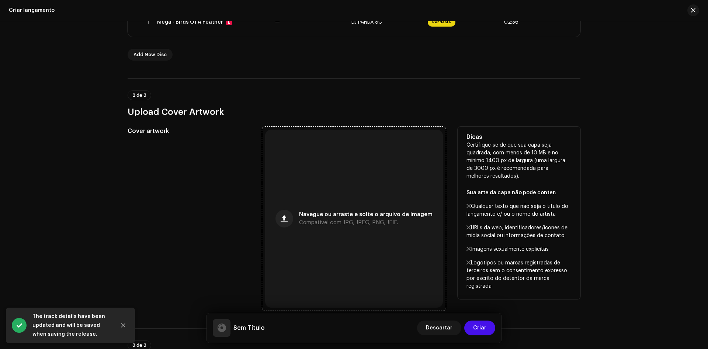
click at [328, 228] on div "Navegue ou arraste e solte o arquivo de imagem Compatível com JPG, JPEG, PNG, J…" at bounding box center [354, 218] width 178 height 178
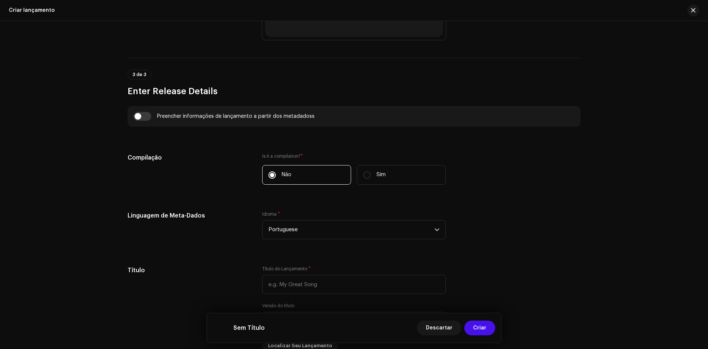
scroll to position [480, 0]
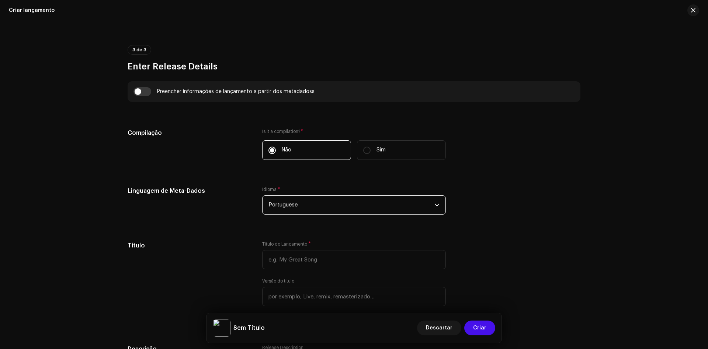
click at [329, 203] on span "Portuguese" at bounding box center [352, 204] width 166 height 18
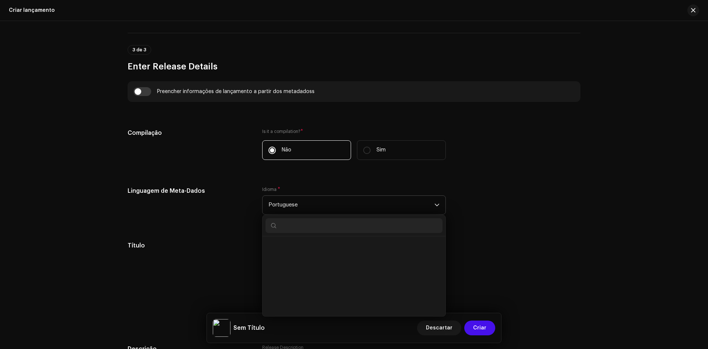
scroll to position [2010, 0]
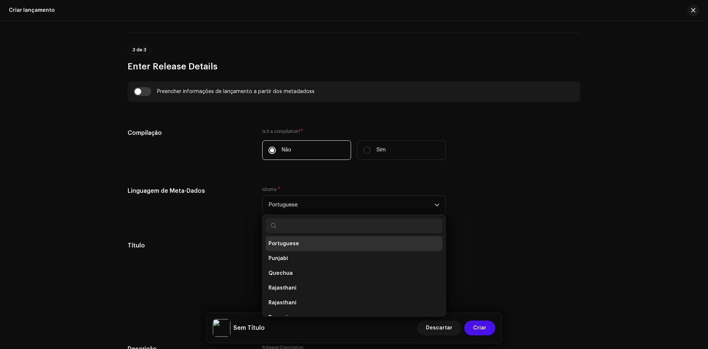
click at [459, 194] on div "Linguagem de Meta-Dados Idioma * Portuguese Pashto Persian Polish Portuguese Pu…" at bounding box center [354, 204] width 453 height 37
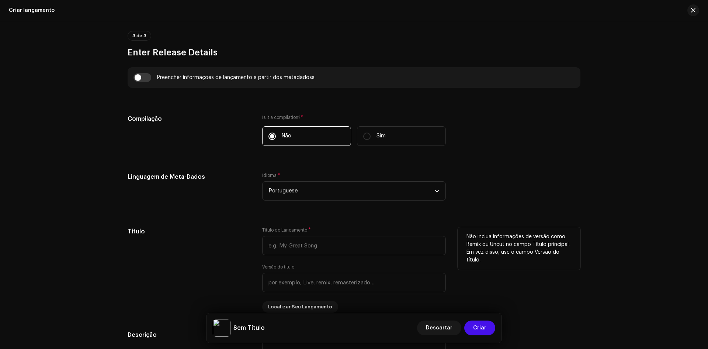
scroll to position [516, 0]
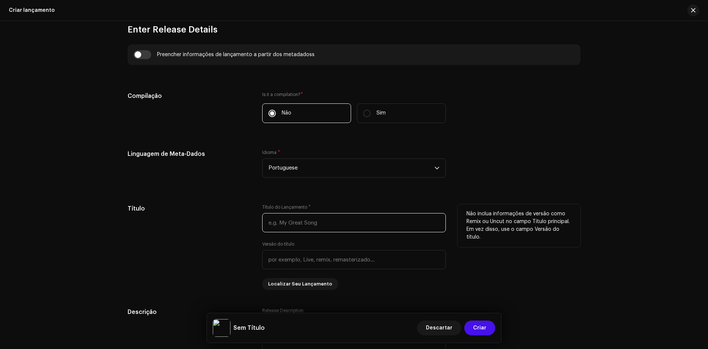
click at [333, 226] on input "text" at bounding box center [354, 222] width 184 height 19
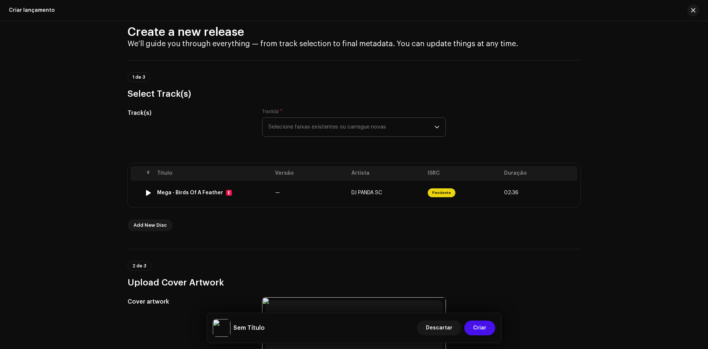
scroll to position [0, 0]
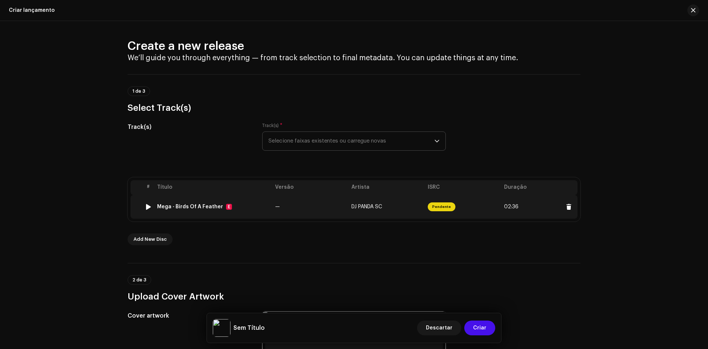
copy div "Mega - Birds Of A Feather"
drag, startPoint x: 155, startPoint y: 206, endPoint x: 218, endPoint y: 214, distance: 63.5
click at [218, 214] on td "Mega - Birds Of A Feather E" at bounding box center [213, 207] width 118 height 24
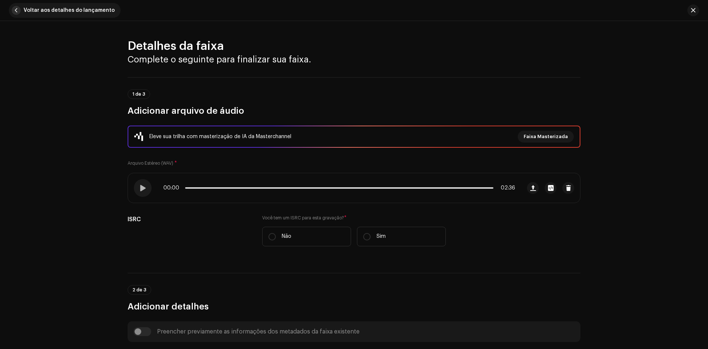
click at [20, 15] on button "Voltar aos detalhes do lançamento" at bounding box center [65, 10] width 112 height 15
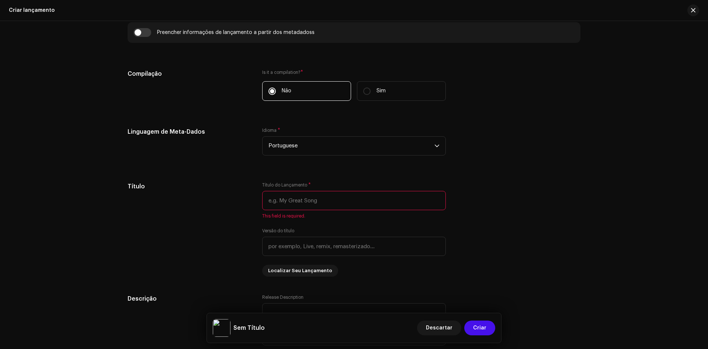
scroll to position [553, 0]
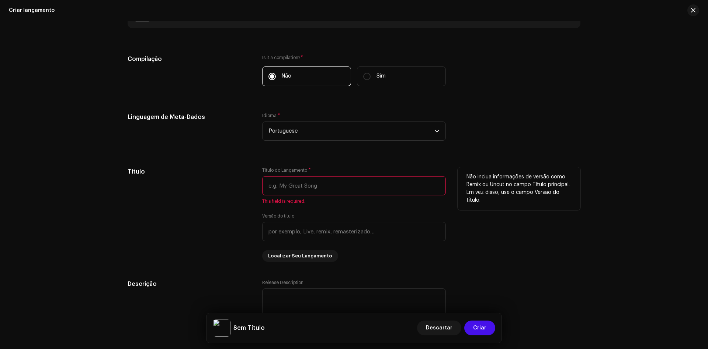
click at [301, 184] on input "text" at bounding box center [354, 185] width 184 height 19
paste input "Mega - Birds Of A Feather"
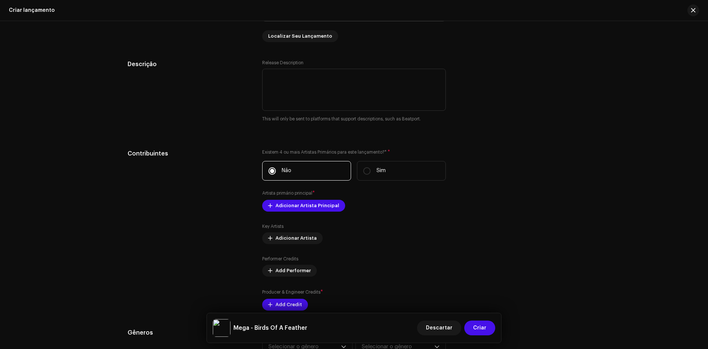
scroll to position [775, 0]
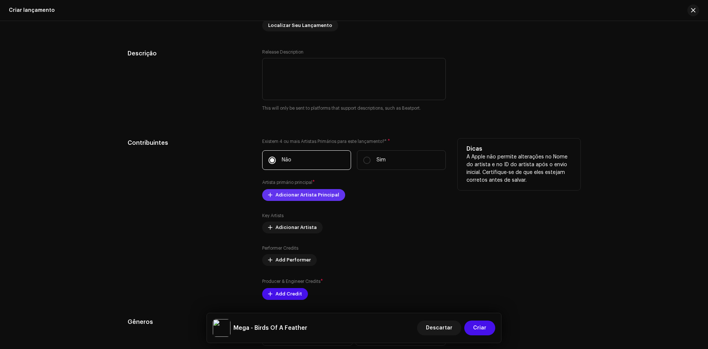
type input "Mega - Birds Of A Feather"
click at [323, 198] on span "Adicionar Artista Principal" at bounding box center [308, 194] width 64 height 15
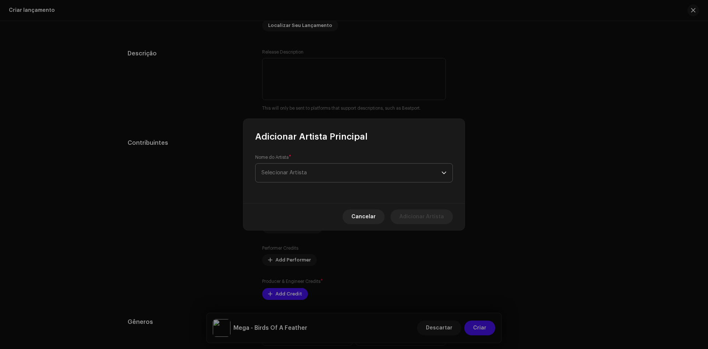
click at [338, 174] on span "Selecionar Artista" at bounding box center [352, 172] width 180 height 18
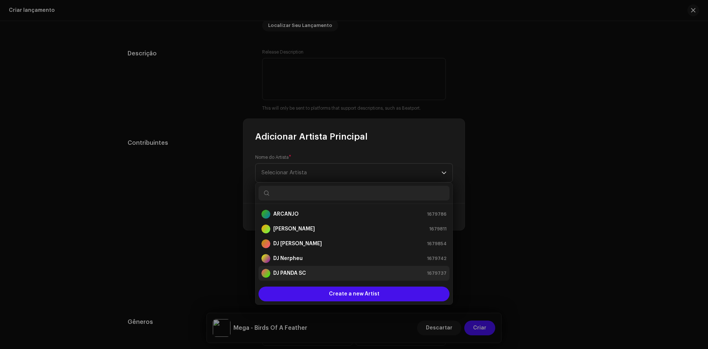
click at [316, 273] on div "DJ PANDA SC 1679737" at bounding box center [354, 273] width 185 height 9
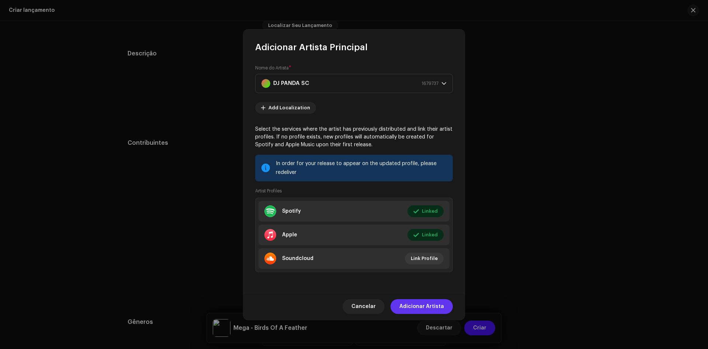
click at [429, 309] on span "Adicionar Artista" at bounding box center [421, 306] width 45 height 15
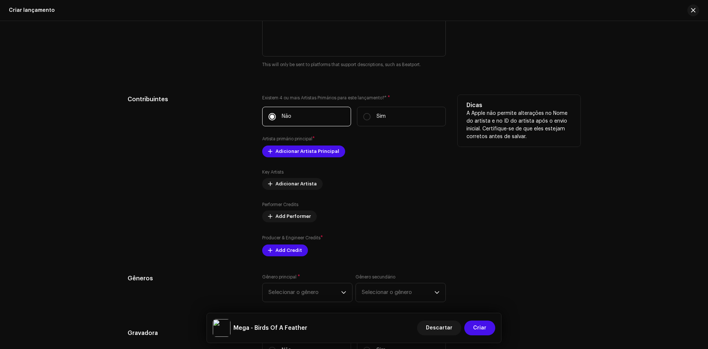
scroll to position [848, 0]
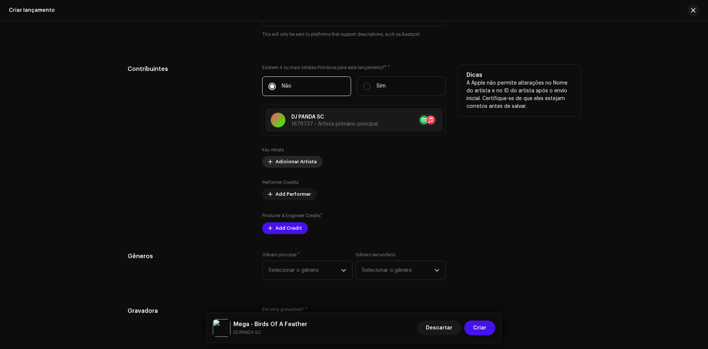
click at [303, 162] on span "Adicionar Artista" at bounding box center [296, 161] width 41 height 15
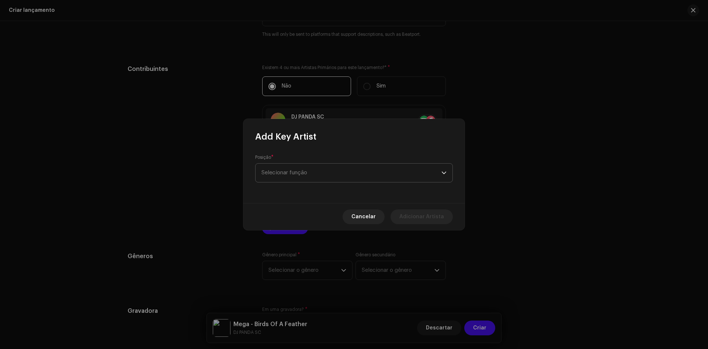
click at [319, 176] on span "Selecionar função" at bounding box center [352, 172] width 180 height 18
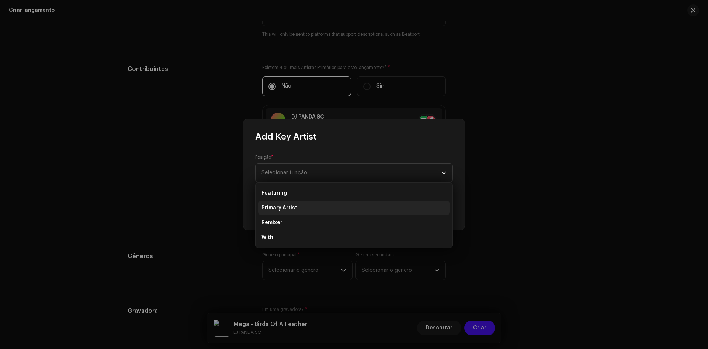
click at [313, 207] on li "Primary Artist" at bounding box center [354, 207] width 191 height 15
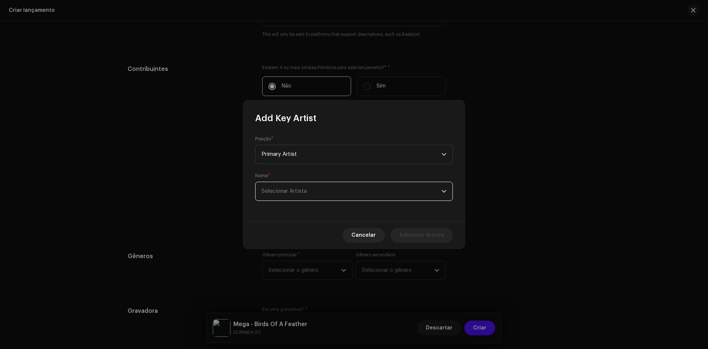
click at [324, 194] on span "Selecionar Artista" at bounding box center [352, 191] width 180 height 18
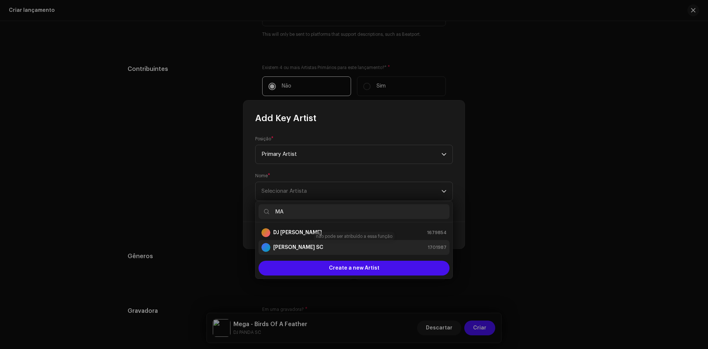
type input "MA"
click at [298, 245] on strong "[PERSON_NAME] SC" at bounding box center [298, 246] width 50 height 7
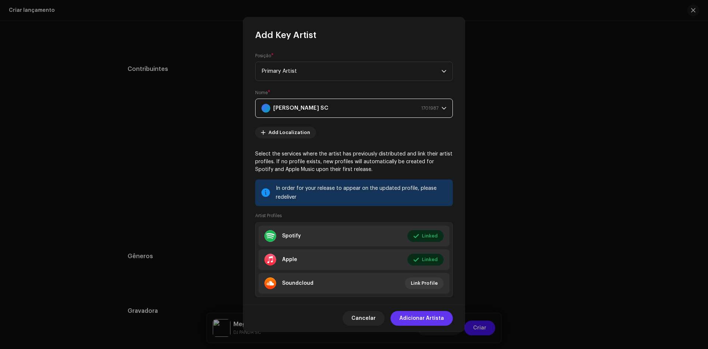
click at [439, 318] on span "Adicionar Artista" at bounding box center [421, 318] width 45 height 15
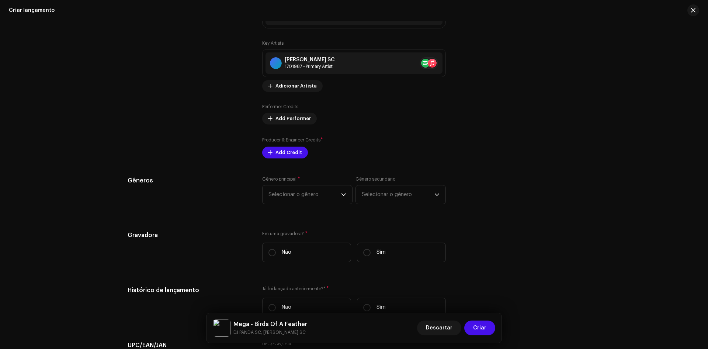
scroll to position [959, 0]
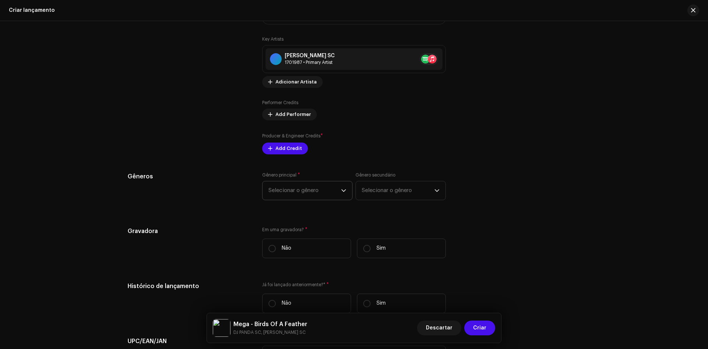
click at [330, 193] on span "Selecionar o gênero" at bounding box center [305, 190] width 73 height 18
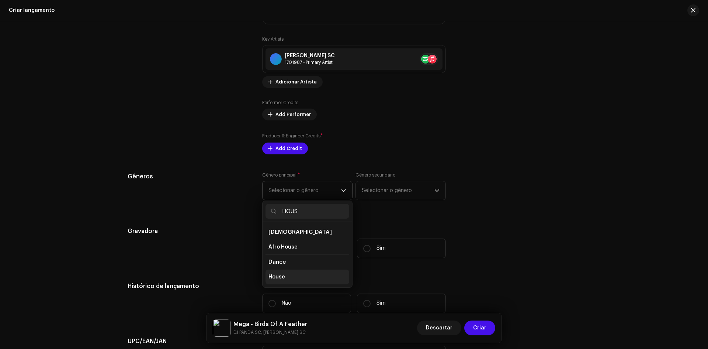
type input "HOUS"
click at [270, 277] on span "House" at bounding box center [277, 276] width 17 height 7
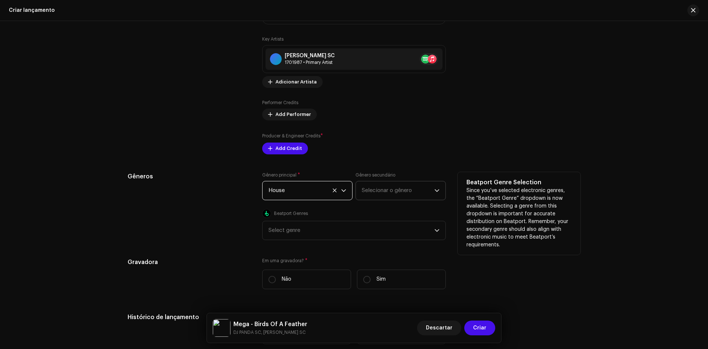
click at [368, 195] on span "Selecionar o gênero" at bounding box center [398, 190] width 73 height 18
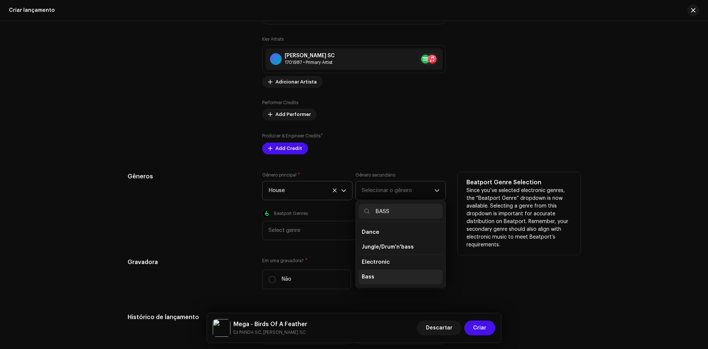
type input "BASS"
click at [364, 272] on li "Bass" at bounding box center [401, 276] width 84 height 15
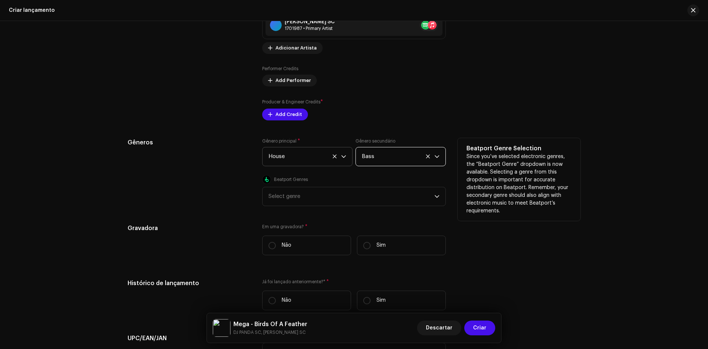
scroll to position [996, 0]
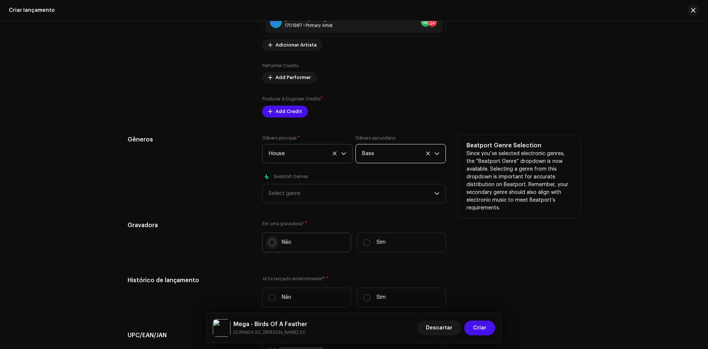
click at [271, 245] on input "Não" at bounding box center [272, 242] width 7 height 7
radio input "true"
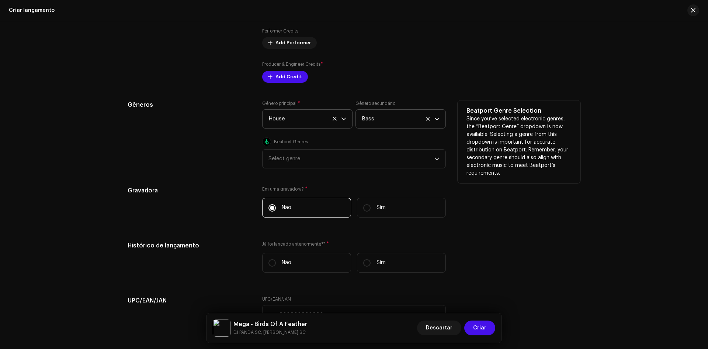
scroll to position [1033, 0]
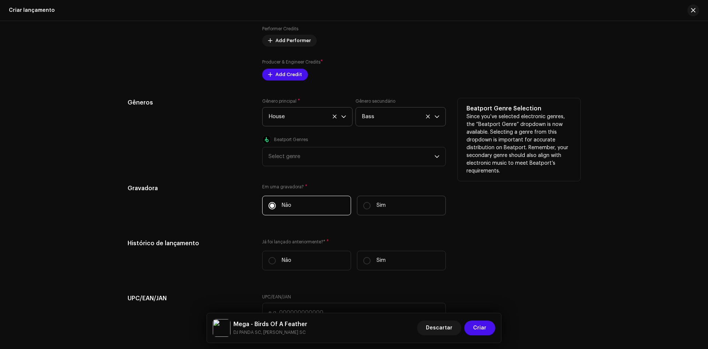
click at [366, 211] on label "Sim" at bounding box center [401, 205] width 89 height 20
click at [366, 209] on input "Sim" at bounding box center [366, 205] width 7 height 7
radio input "true"
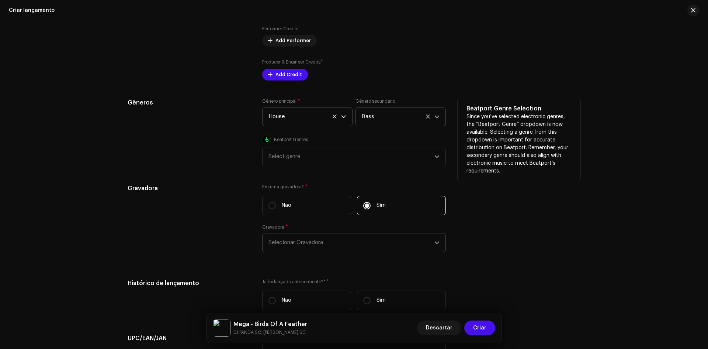
click at [332, 241] on span "Selecionar Gravadora" at bounding box center [352, 242] width 166 height 18
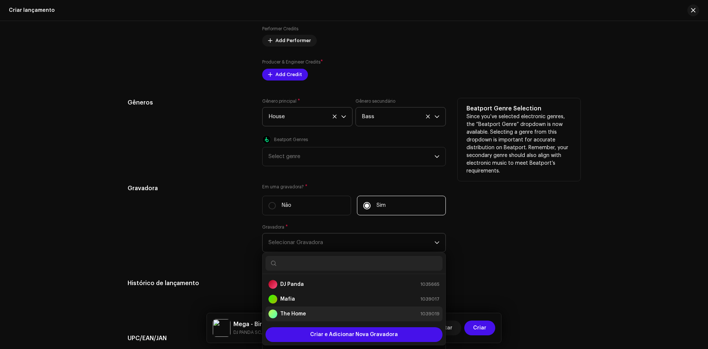
click at [303, 313] on strong "The Home" at bounding box center [293, 313] width 26 height 7
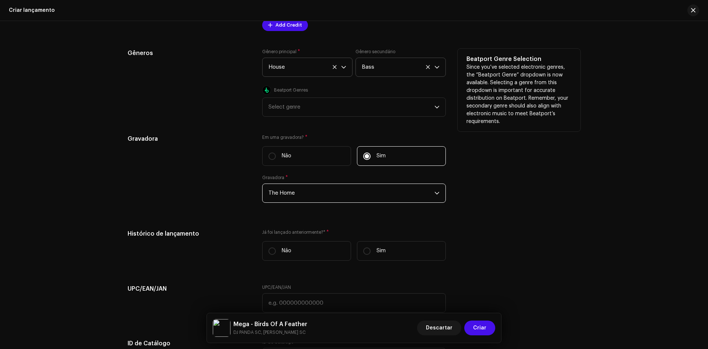
scroll to position [1107, 0]
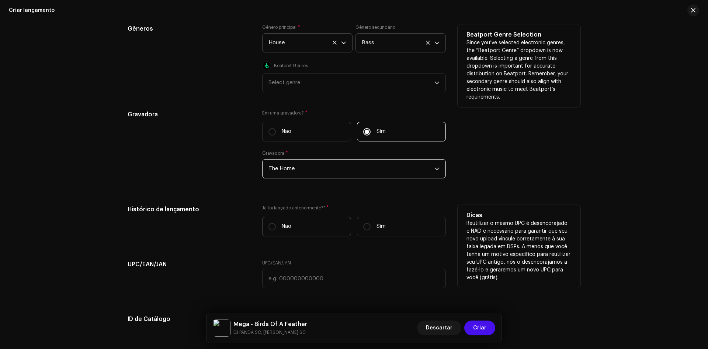
click at [294, 227] on label "Não" at bounding box center [306, 227] width 89 height 20
click at [276, 227] on input "Não" at bounding box center [272, 226] width 7 height 7
radio input "true"
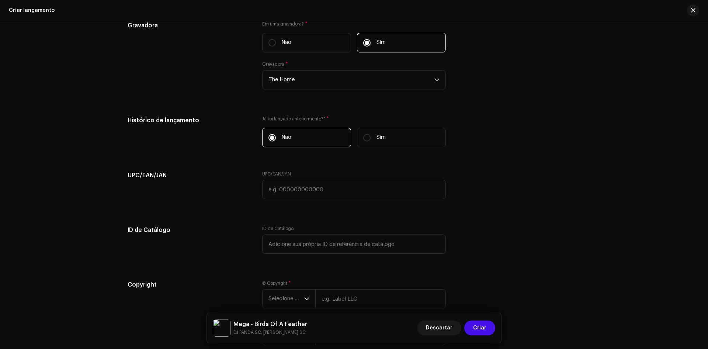
scroll to position [1254, 0]
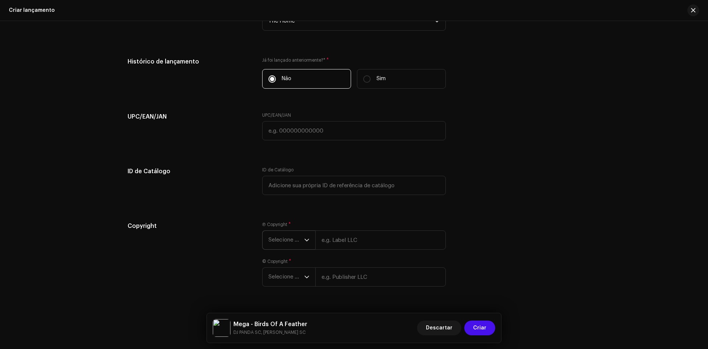
click at [302, 240] on span "Selecione o ano" at bounding box center [287, 240] width 36 height 18
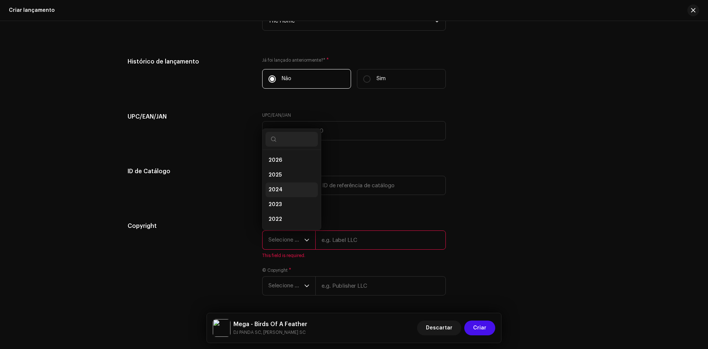
scroll to position [12, 0]
click at [287, 165] on li "2025" at bounding box center [292, 163] width 52 height 15
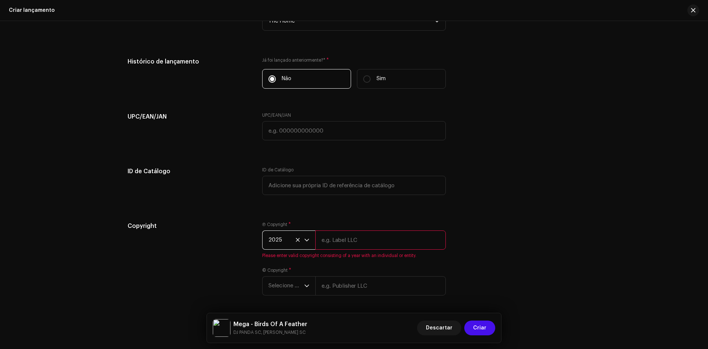
click at [329, 238] on input "text" at bounding box center [380, 239] width 131 height 19
type input "The Home"
click at [297, 281] on span "Selecione o ano" at bounding box center [287, 276] width 36 height 18
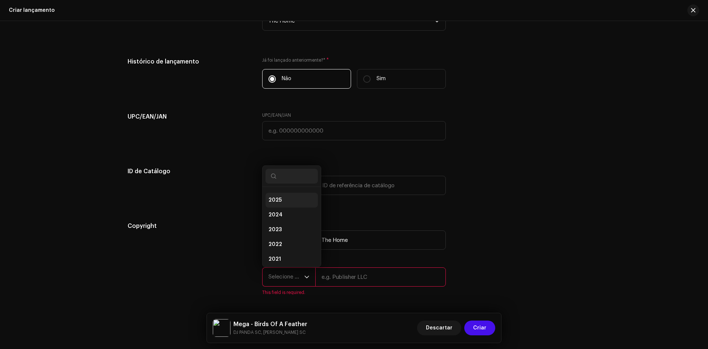
click at [294, 203] on li "2025" at bounding box center [292, 200] width 52 height 15
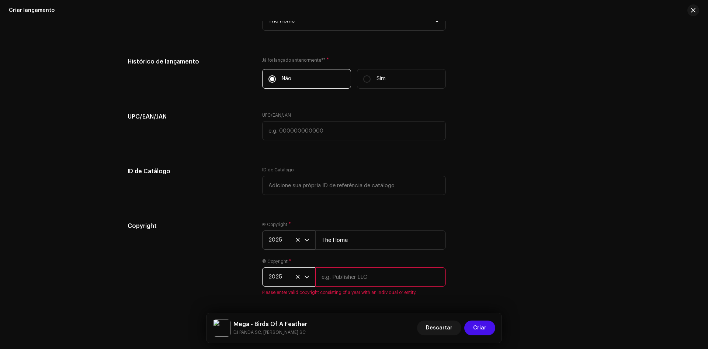
click at [332, 268] on input "text" at bounding box center [380, 276] width 131 height 19
type input "The Home"
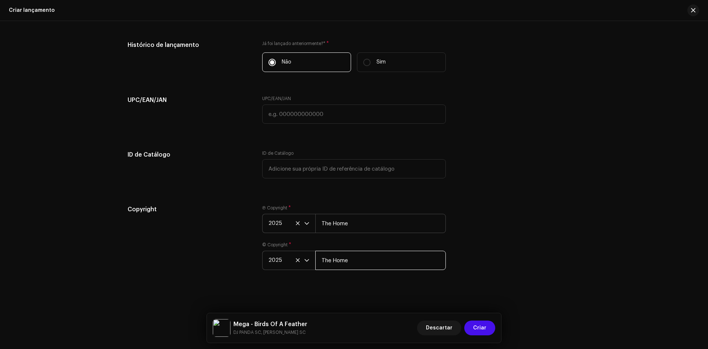
scroll to position [1271, 0]
click at [484, 328] on span "Criar" at bounding box center [479, 327] width 13 height 15
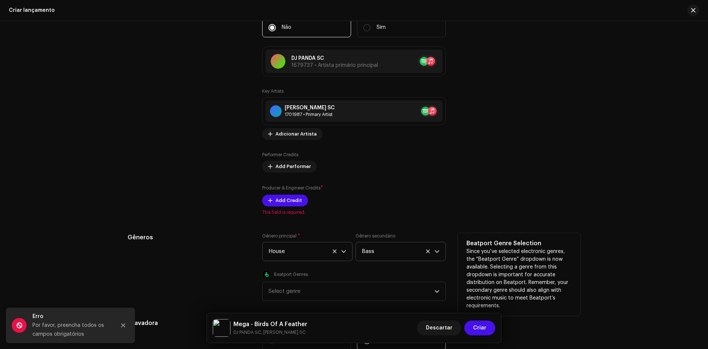
scroll to position [911, 0]
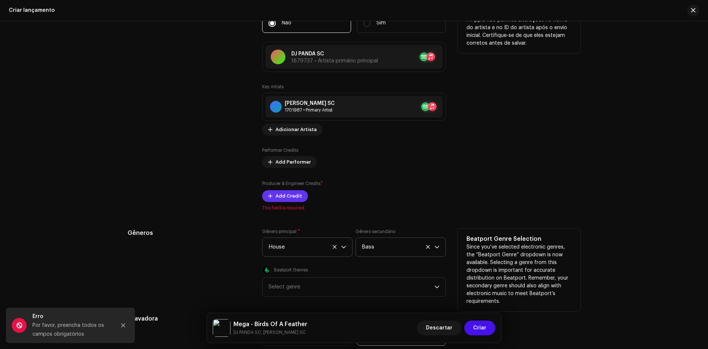
click at [291, 198] on span "Add Credit" at bounding box center [289, 195] width 27 height 15
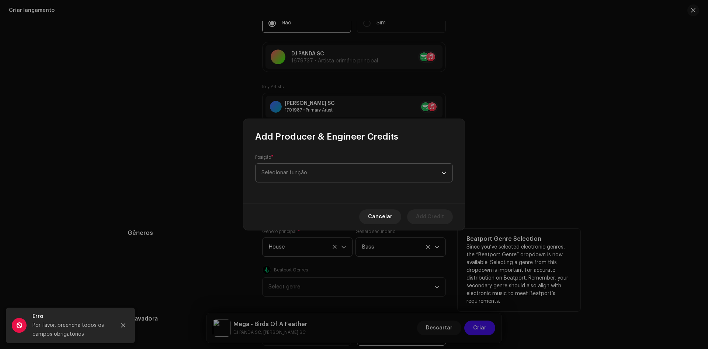
click at [318, 175] on span "Selecionar função" at bounding box center [352, 172] width 180 height 18
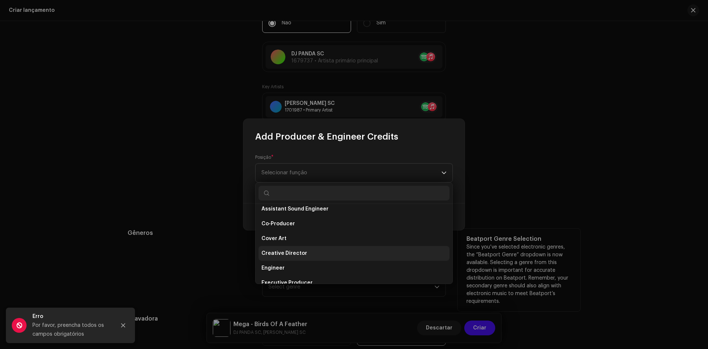
scroll to position [111, 0]
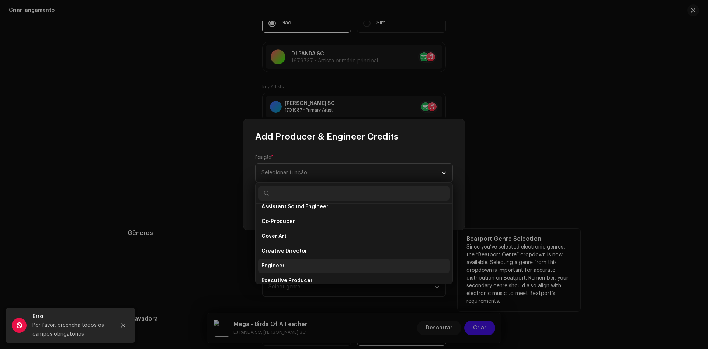
click at [307, 267] on li "Engineer" at bounding box center [354, 265] width 191 height 15
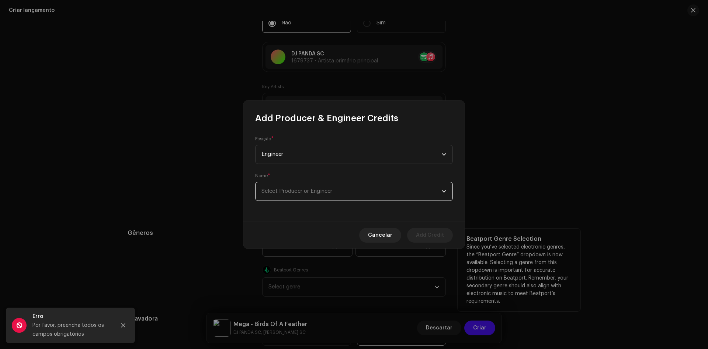
click at [327, 190] on span "Select Producer or Engineer" at bounding box center [297, 191] width 71 height 6
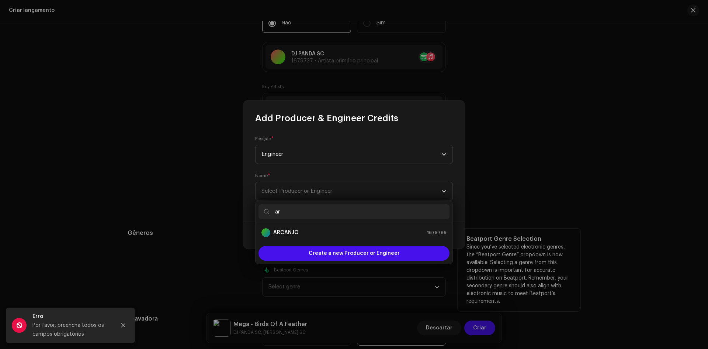
type input "ar"
click at [312, 236] on div "ARCANJO 1679786" at bounding box center [354, 232] width 185 height 9
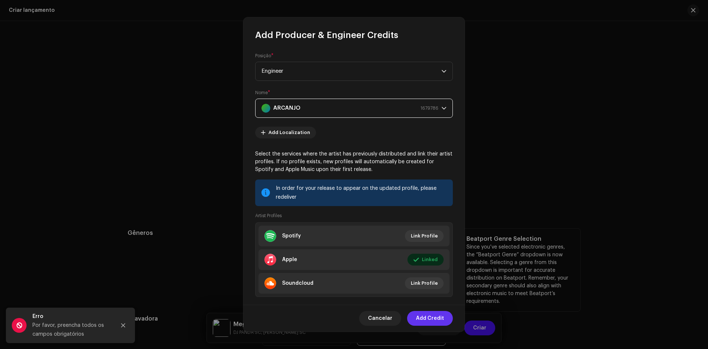
click at [435, 319] on span "Add Credit" at bounding box center [430, 318] width 28 height 15
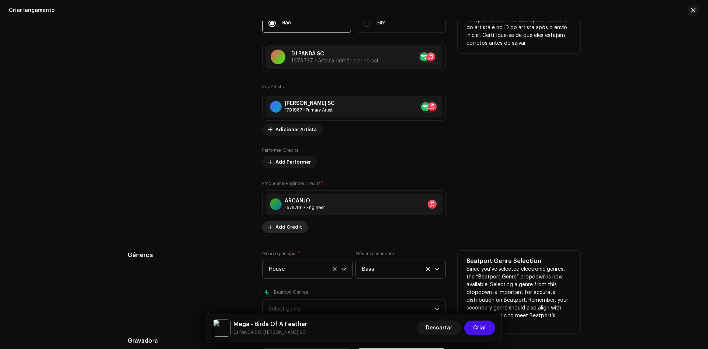
click at [287, 224] on span "Add Credit" at bounding box center [289, 226] width 27 height 15
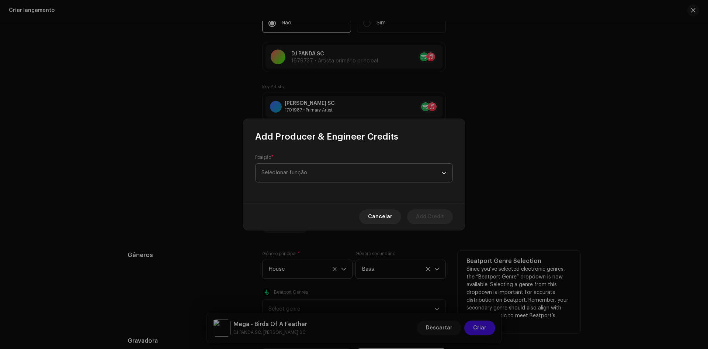
click at [344, 176] on span "Selecionar função" at bounding box center [352, 172] width 180 height 18
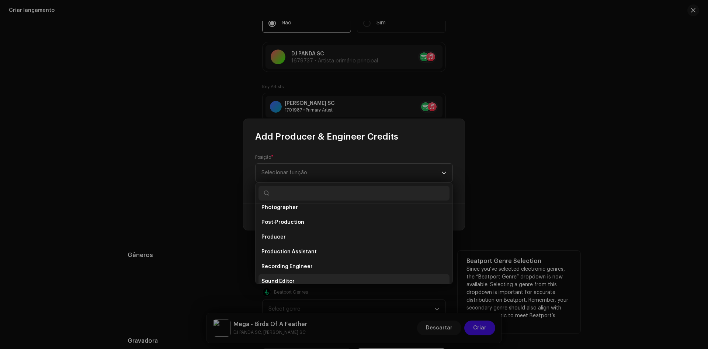
scroll to position [295, 0]
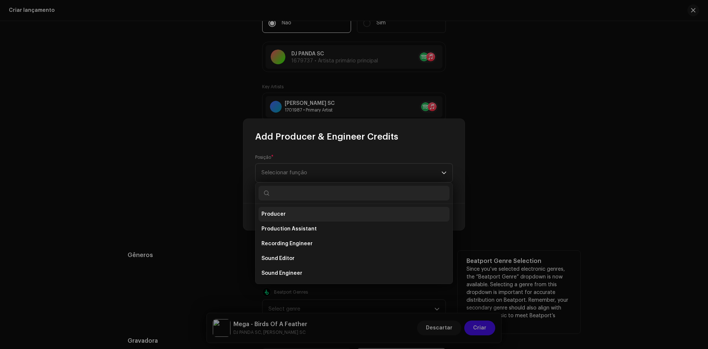
click at [295, 217] on li "Producer" at bounding box center [354, 214] width 191 height 15
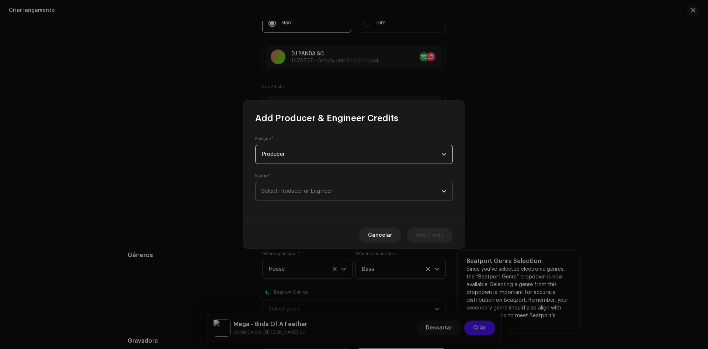
click at [373, 198] on p-select "Select Producer or Engineer" at bounding box center [354, 190] width 198 height 19
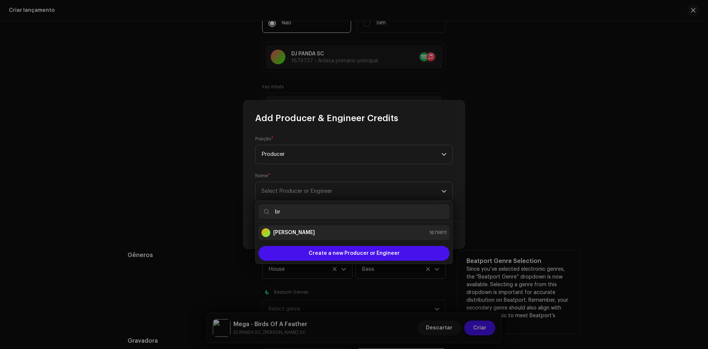
type input "br"
click at [343, 235] on div "[PERSON_NAME] 1679811" at bounding box center [354, 232] width 185 height 9
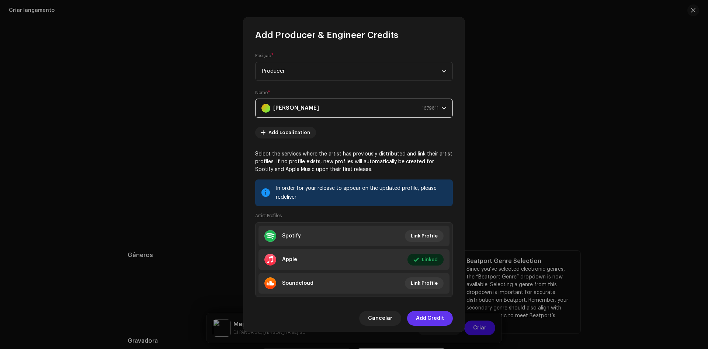
click at [430, 314] on span "Add Credit" at bounding box center [430, 318] width 28 height 15
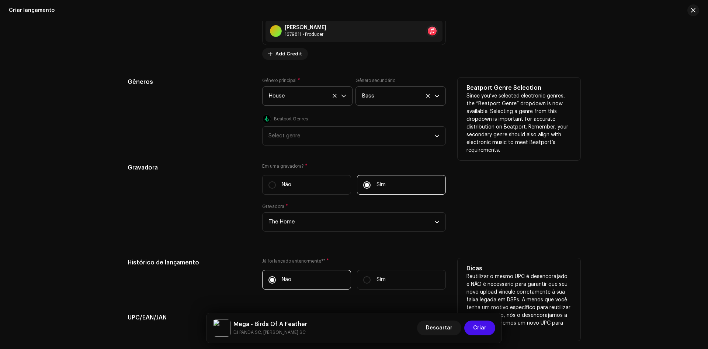
scroll to position [1133, 0]
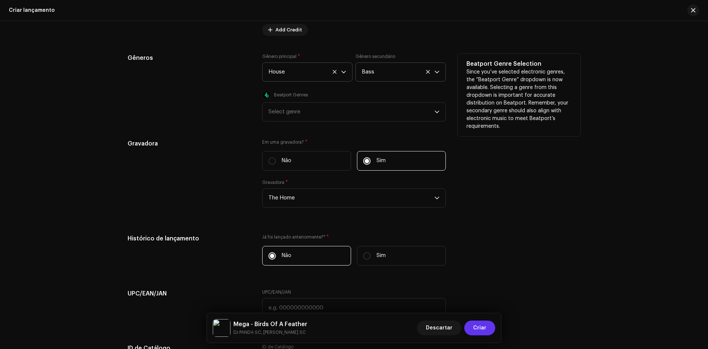
click at [483, 329] on span "Criar" at bounding box center [479, 327] width 13 height 15
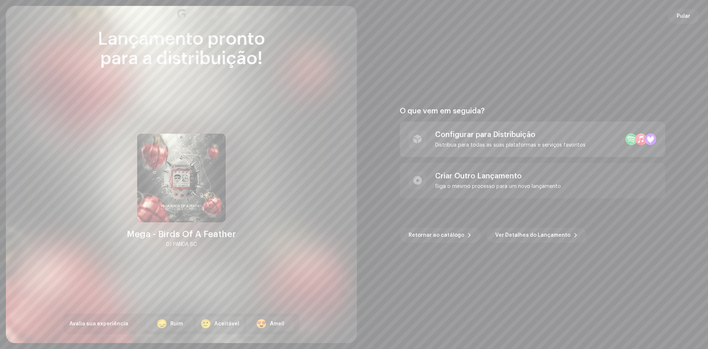
click at [520, 144] on div "Distribua para todas as suas plataformas e serviços favoritos" at bounding box center [510, 145] width 150 height 6
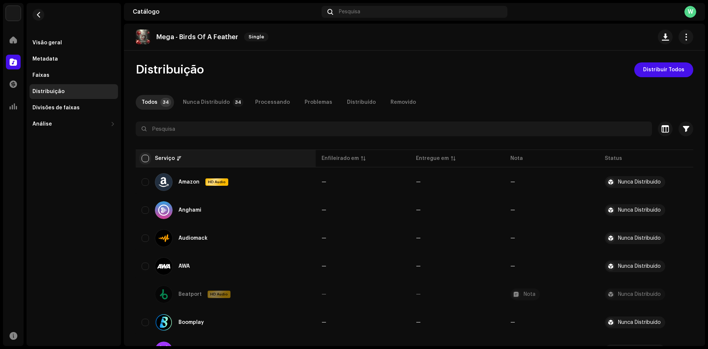
click at [145, 159] on input "checkbox" at bounding box center [145, 158] width 7 height 7
checkbox input "true"
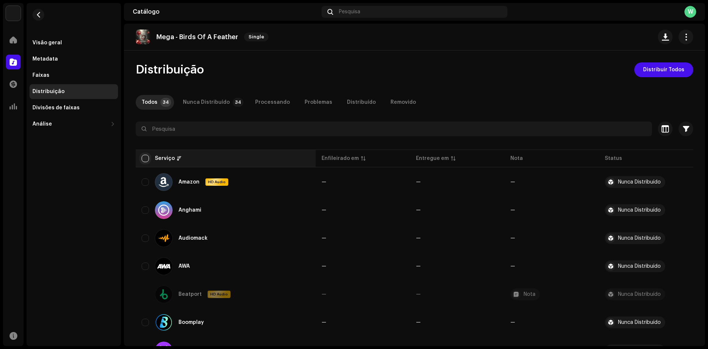
checkbox input "true"
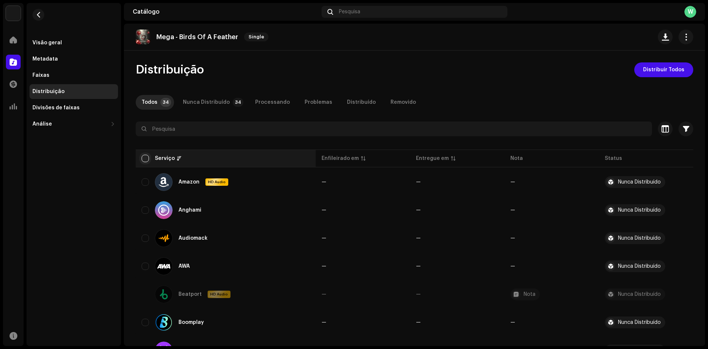
checkbox input "true"
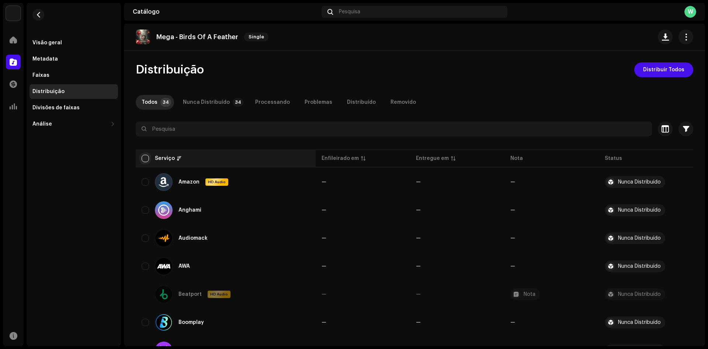
checkbox input "true"
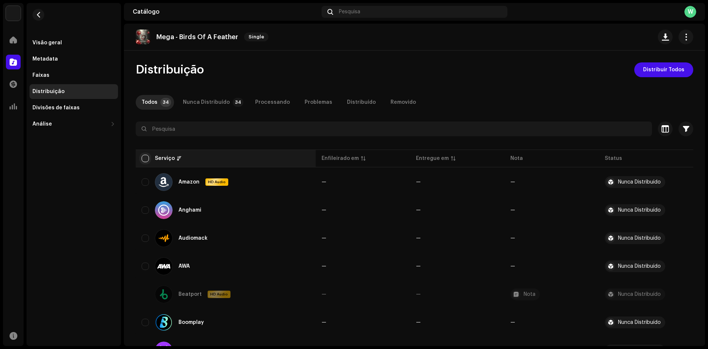
checkbox input "true"
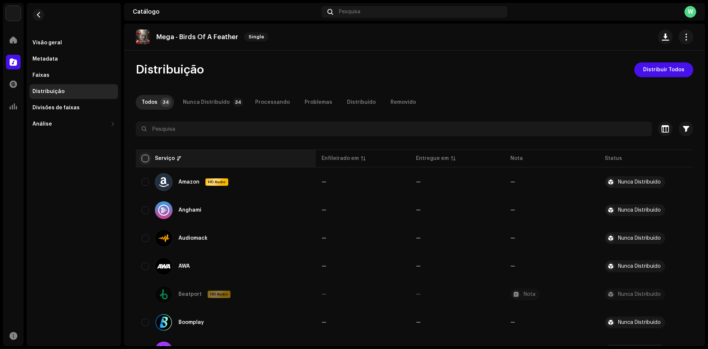
checkbox input "true"
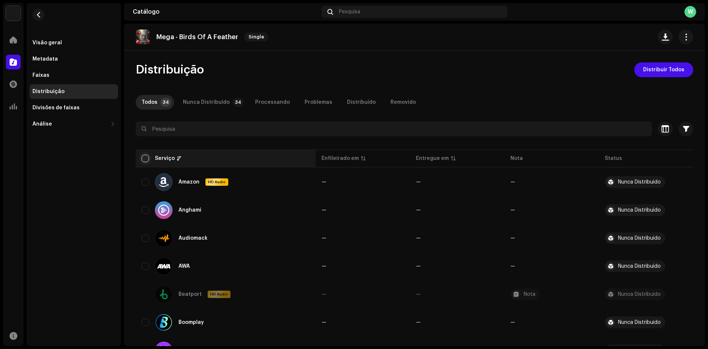
checkbox input "true"
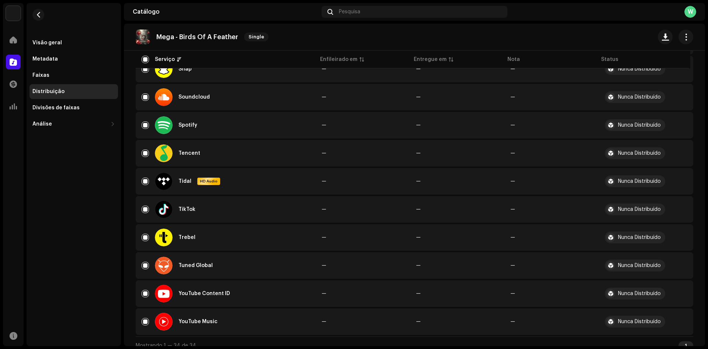
scroll to position [796, 0]
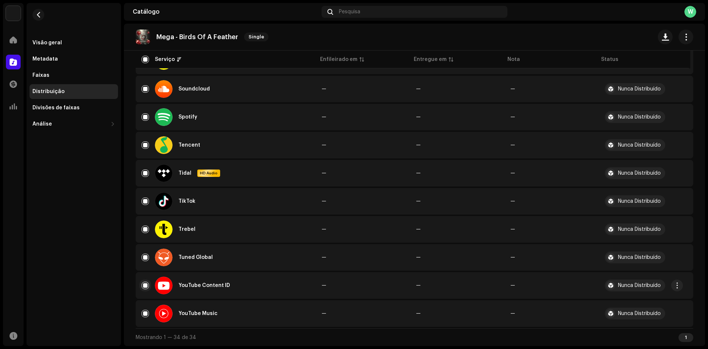
click at [143, 287] on input "Row Selected" at bounding box center [145, 284] width 7 height 7
checkbox input "false"
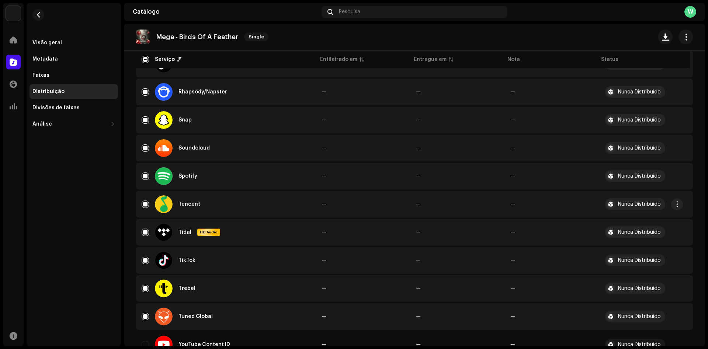
scroll to position [722, 0]
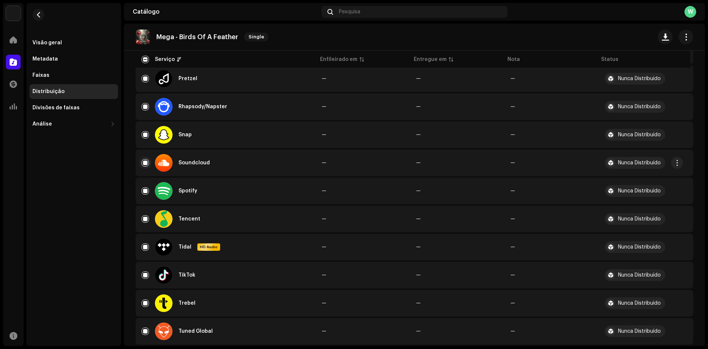
click at [142, 165] on td "Soundcloud" at bounding box center [226, 162] width 180 height 27
click at [140, 166] on td "Soundcloud" at bounding box center [226, 162] width 180 height 27
drag, startPoint x: 143, startPoint y: 164, endPoint x: 139, endPoint y: 164, distance: 4.4
click at [142, 164] on input "Row Selected" at bounding box center [145, 162] width 7 height 7
checkbox input "false"
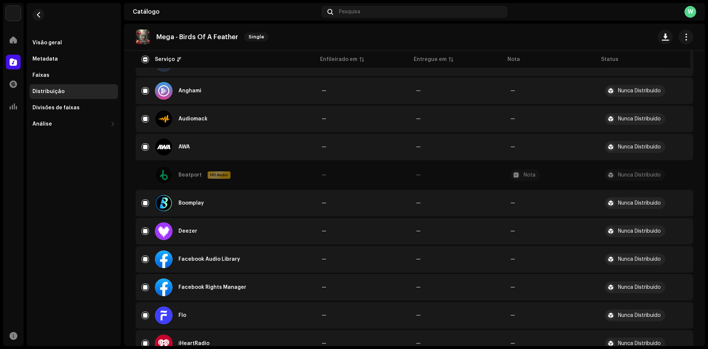
scroll to position [0, 0]
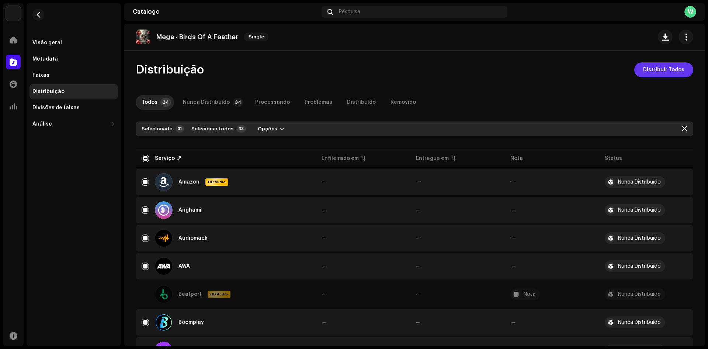
click at [652, 68] on span "Distribuir Todos" at bounding box center [663, 69] width 41 height 15
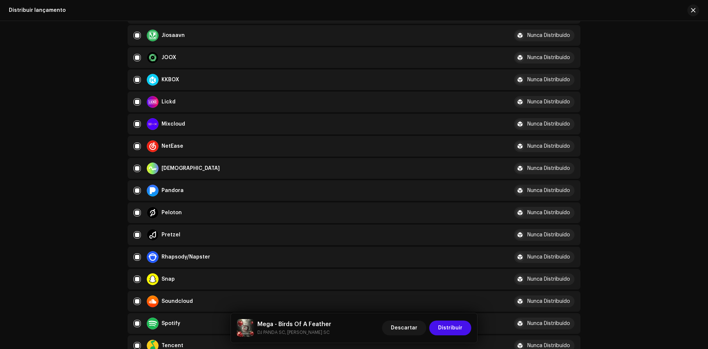
scroll to position [443, 0]
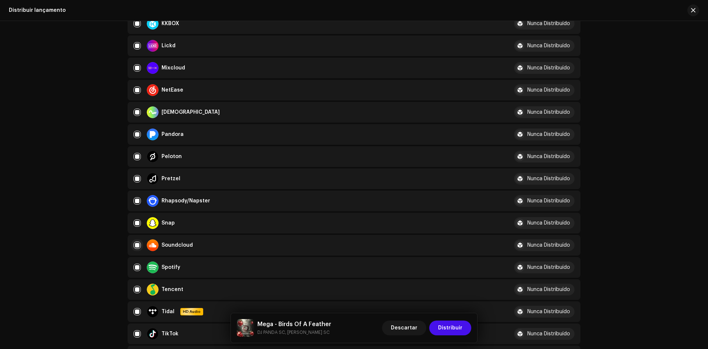
click at [134, 246] on input "checkbox" at bounding box center [137, 244] width 7 height 7
checkbox input "false"
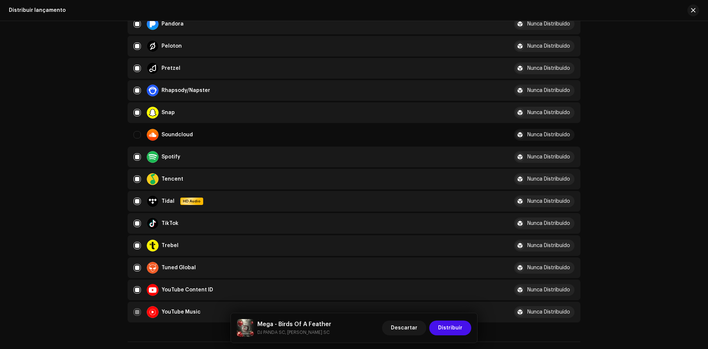
scroll to position [553, 0]
click at [135, 291] on input "Row Selected" at bounding box center [137, 288] width 7 height 7
checkbox input "false"
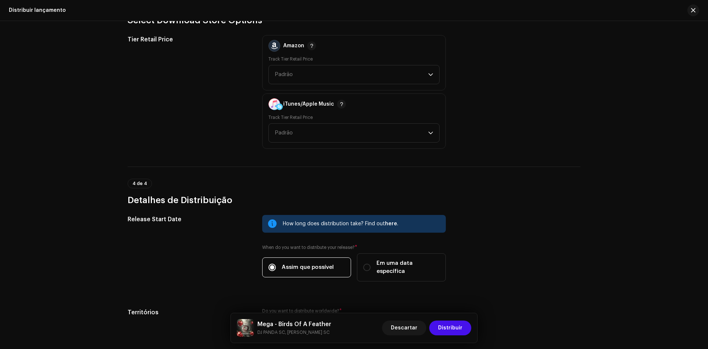
scroll to position [1151, 0]
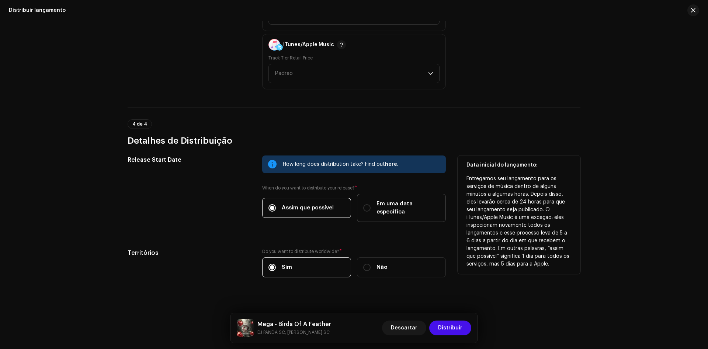
click at [377, 206] on span "Em uma data específica" at bounding box center [408, 208] width 63 height 16
click at [371, 206] on input "Em uma data específica" at bounding box center [366, 207] width 7 height 7
radio input "true"
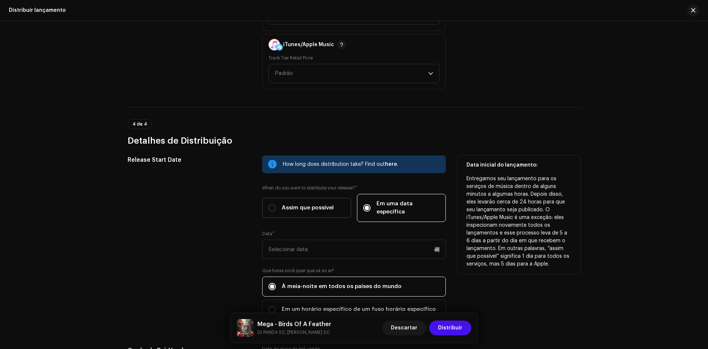
click at [313, 204] on span "Assim que possível" at bounding box center [308, 208] width 52 height 8
click at [276, 204] on input "Assim que possível" at bounding box center [272, 207] width 7 height 7
radio input "true"
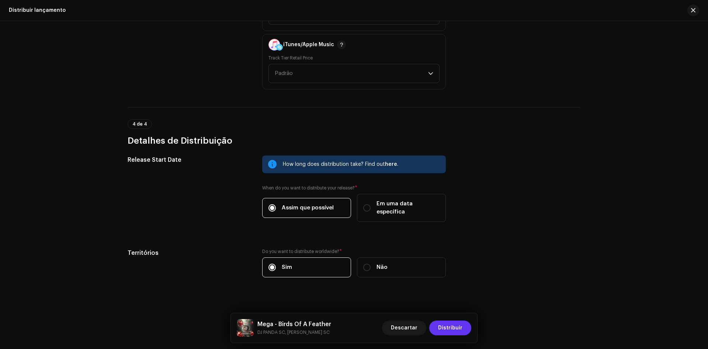
click at [454, 323] on span "Distribuir" at bounding box center [450, 327] width 24 height 15
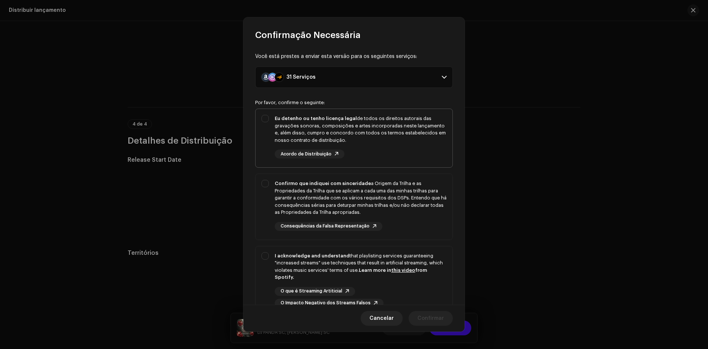
click at [267, 119] on div "Eu detenho ou tenho licença legal de todos os direitos autorais das gravações s…" at bounding box center [354, 136] width 197 height 55
checkbox input "true"
click at [263, 178] on div "Confirmo que indiquei com sinceridade a Origem da Trilha e as Propriedades da T…" at bounding box center [354, 205] width 197 height 63
checkbox input "true"
click at [266, 263] on div "I acknowledge and understand that playlisting services guaranteeing "increased …" at bounding box center [354, 279] width 197 height 67
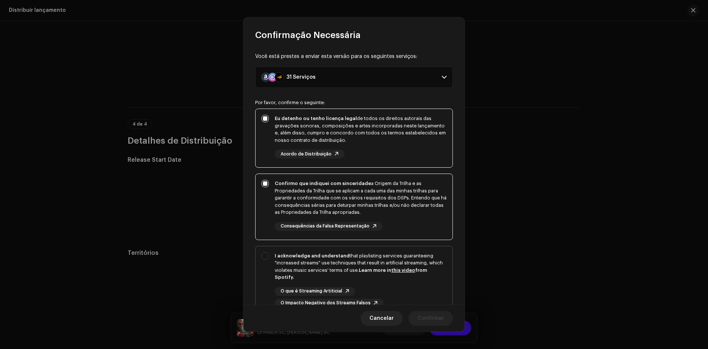
checkbox input "true"
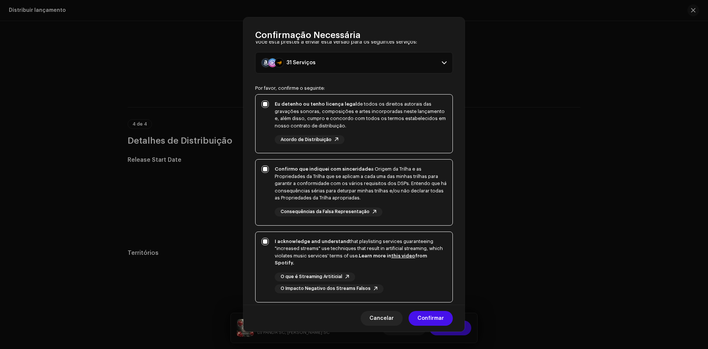
scroll to position [62, 0]
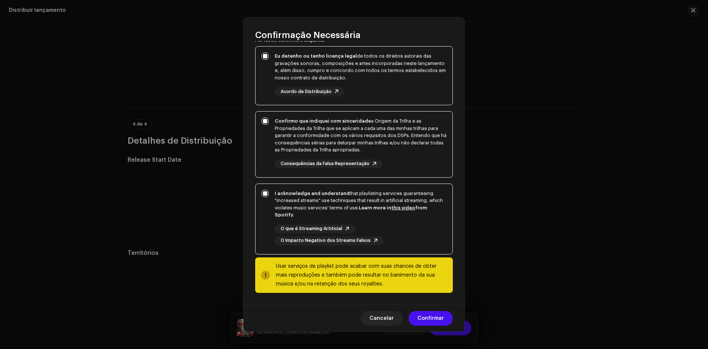
click at [437, 310] on div "Cancelar Confirmar" at bounding box center [353, 317] width 221 height 27
click at [436, 315] on span "Confirmar" at bounding box center [431, 318] width 27 height 15
